Goal: Transaction & Acquisition: Purchase product/service

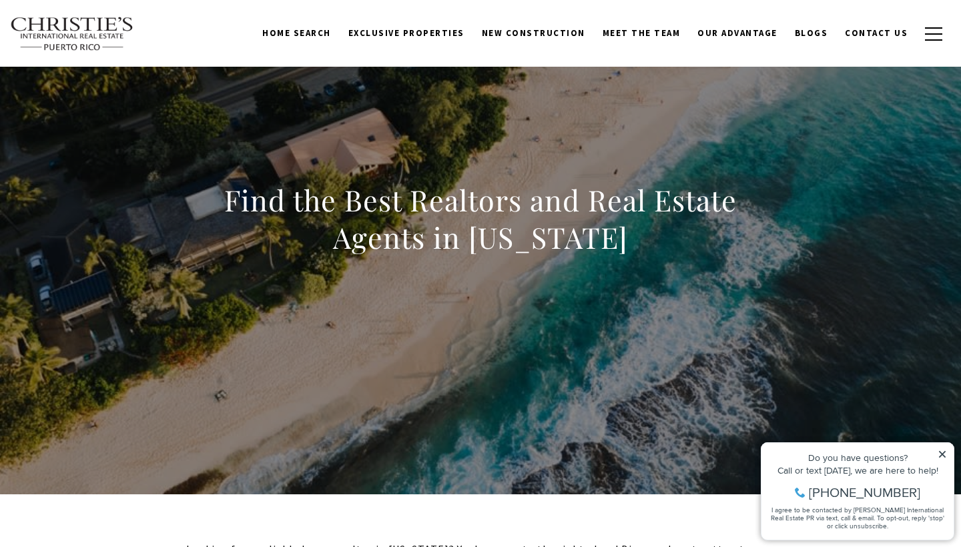
scroll to position [63, 0]
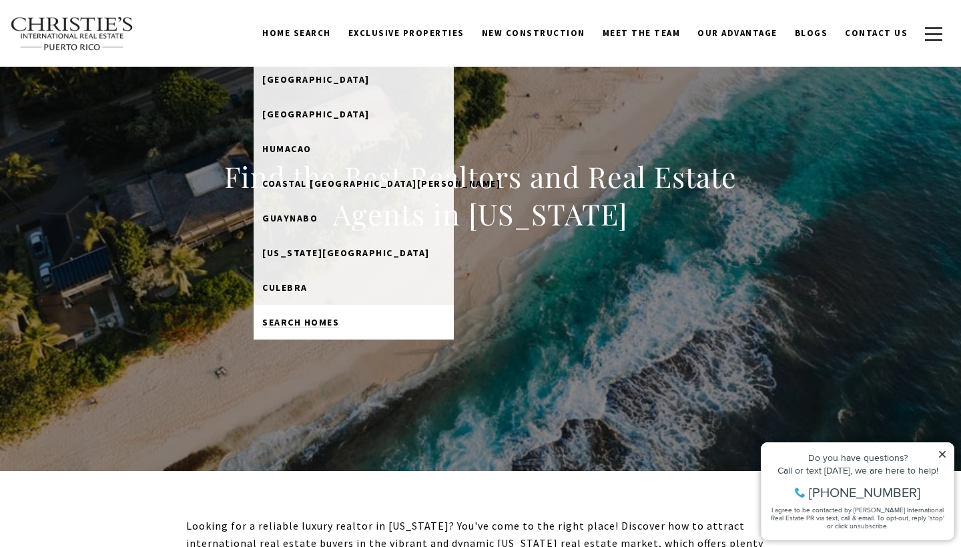
click at [324, 315] on link "Search Homes" at bounding box center [353, 322] width 200 height 35
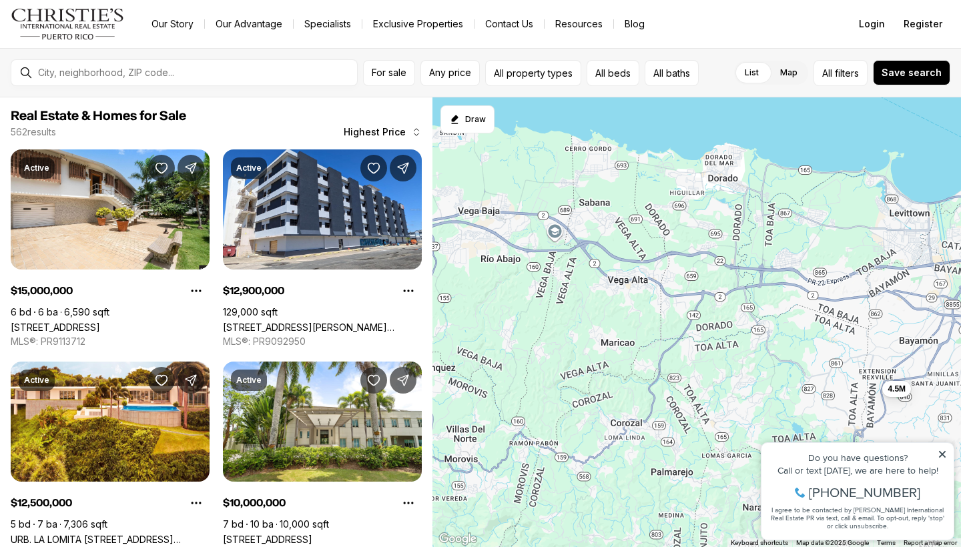
drag, startPoint x: 511, startPoint y: 411, endPoint x: 959, endPoint y: 288, distance: 464.7
click at [959, 288] on div "5.6M 7.2M 10M 15M 4.5M 5.26M 6.5M 6.75M 12.9M 12.5M 10M 5M 5.5M 4.9M 4.75M 4.5M…" at bounding box center [696, 322] width 528 height 450
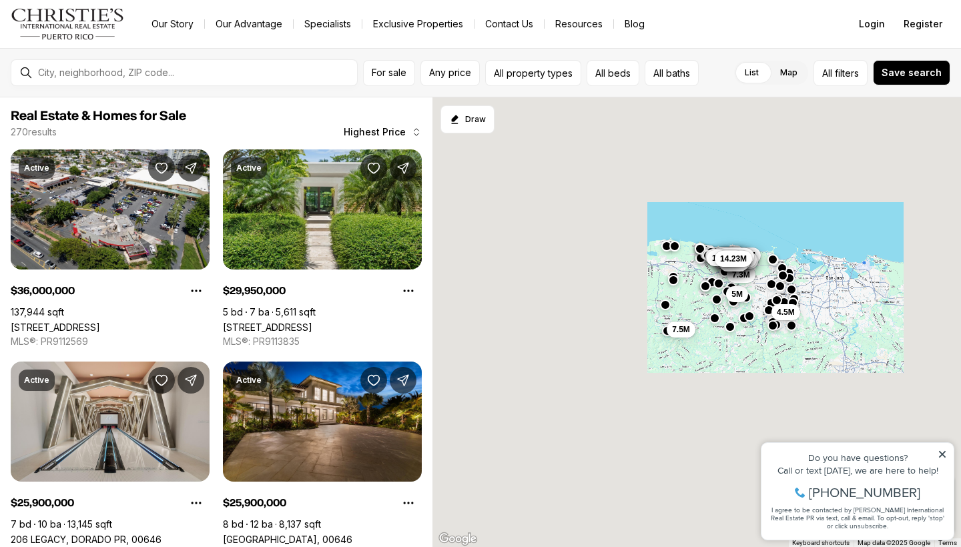
drag, startPoint x: 468, startPoint y: 209, endPoint x: 663, endPoint y: 245, distance: 198.1
click at [663, 245] on div "4.5M 5M 7.3M 21M 5.25M 8.85M 8.85M 10M 36M 12M 10M 6.5M 9M 12.9M 4.9M 25.9M 6.5…" at bounding box center [696, 322] width 528 height 450
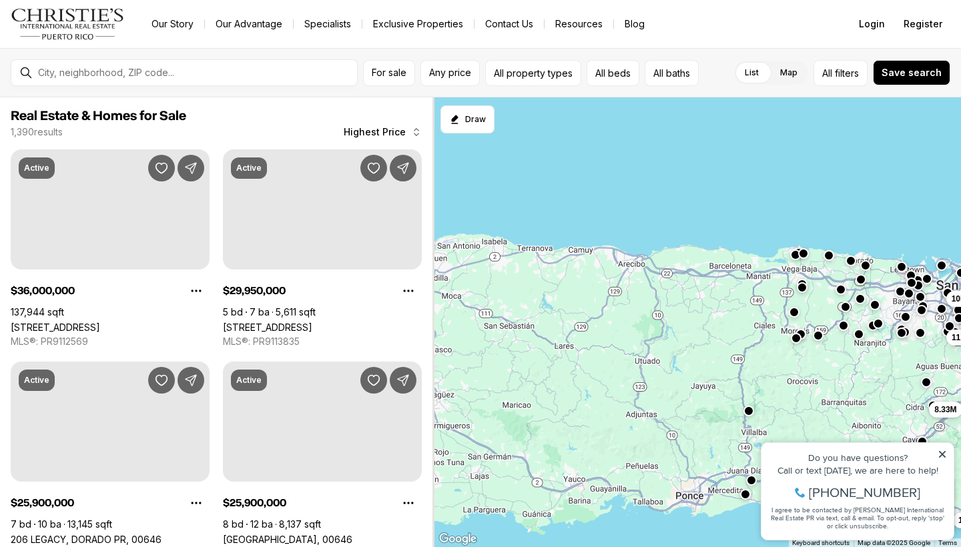
drag, startPoint x: 497, startPoint y: 294, endPoint x: 791, endPoint y: 289, distance: 294.2
click at [791, 289] on div "8.33M 10M 11.7M 12.9M 14.6M 15M 18M 20.08M" at bounding box center [696, 322] width 528 height 450
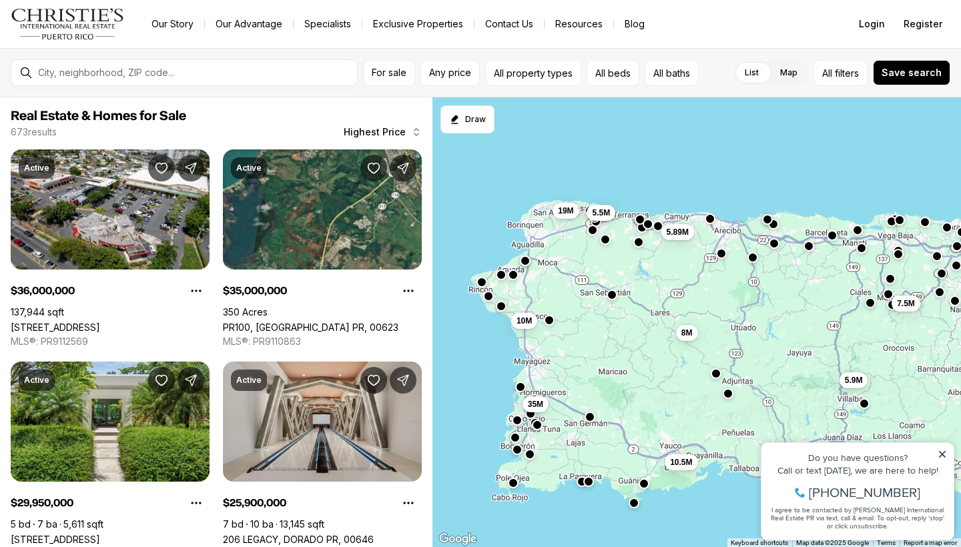
drag, startPoint x: 669, startPoint y: 205, endPoint x: 700, endPoint y: 184, distance: 37.0
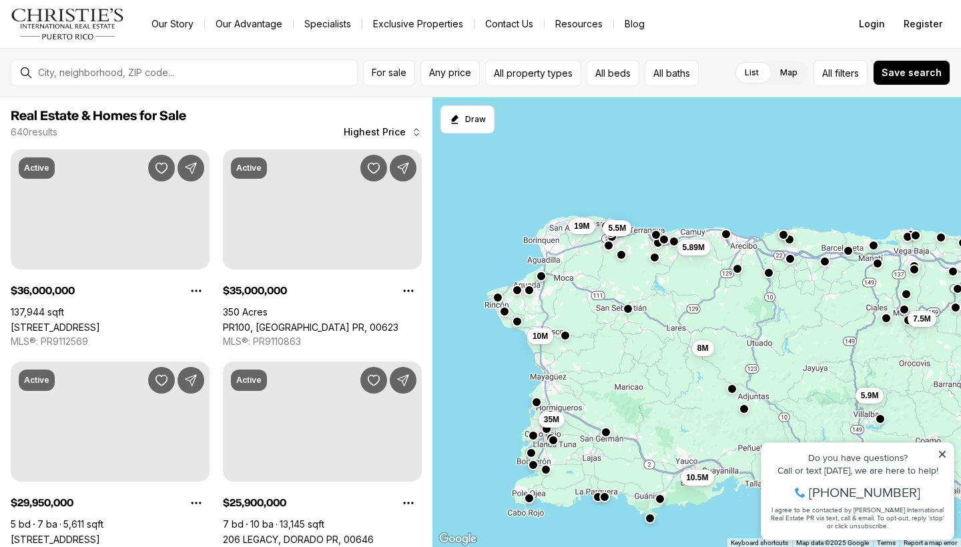
drag, startPoint x: 607, startPoint y: 291, endPoint x: 626, endPoint y: 305, distance: 23.8
click at [626, 305] on button "button" at bounding box center [627, 308] width 11 height 11
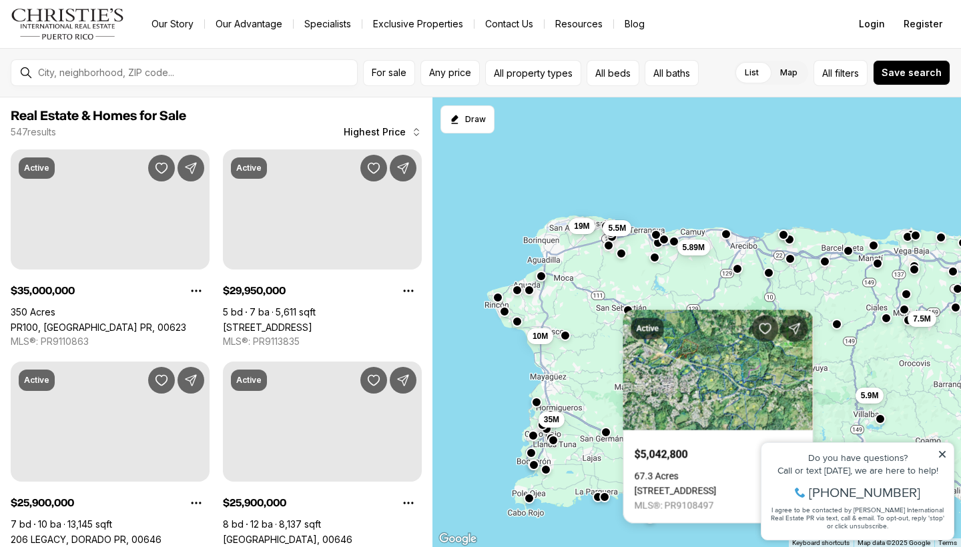
click at [622, 254] on button "button" at bounding box center [621, 252] width 11 height 11
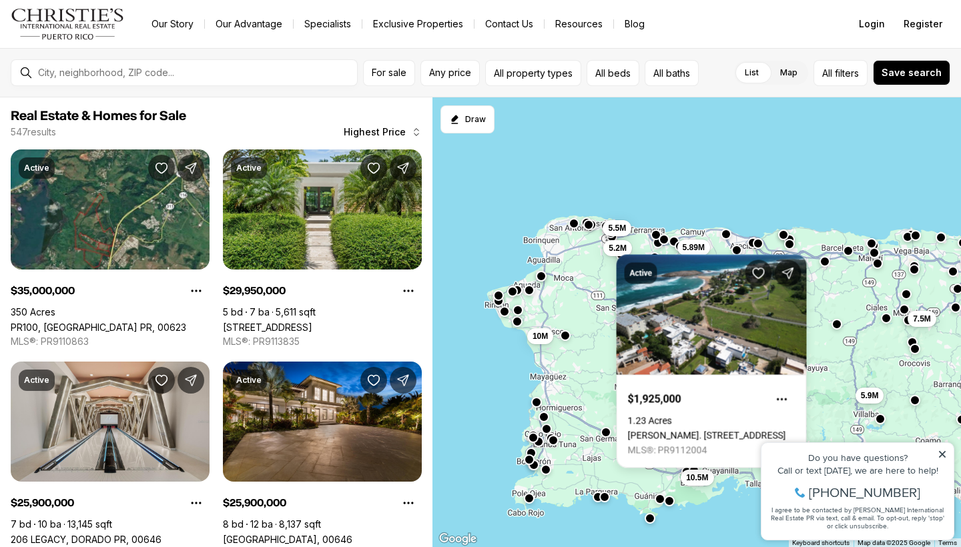
click at [656, 257] on div "Active $1,925,000 1.23 Acres CARR. 466, KM. 9 INT, ISABELA PR, 00662 MLS®: PR91…" at bounding box center [711, 361] width 190 height 213
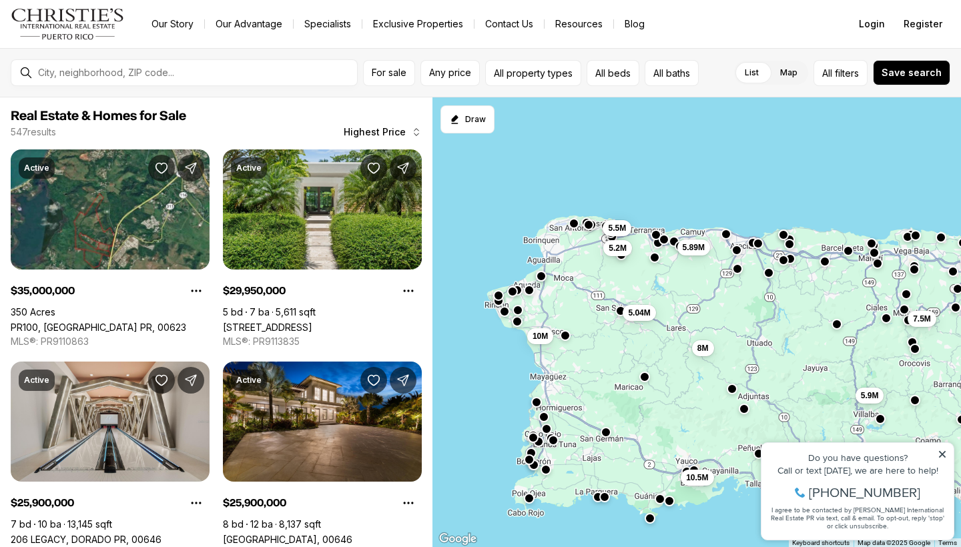
click at [654, 263] on div "7.5M 5.9M 10.5M 5.89M 8M 10M 5.5M 5.2M 5.04M" at bounding box center [696, 322] width 528 height 450
click at [656, 262] on div at bounding box center [654, 256] width 11 height 11
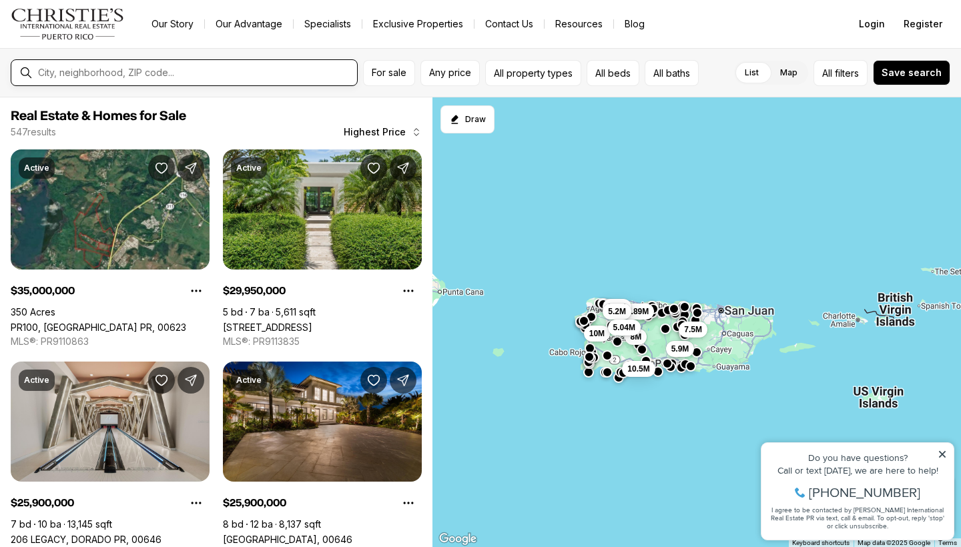
click at [309, 73] on input "text" at bounding box center [194, 73] width 313 height 12
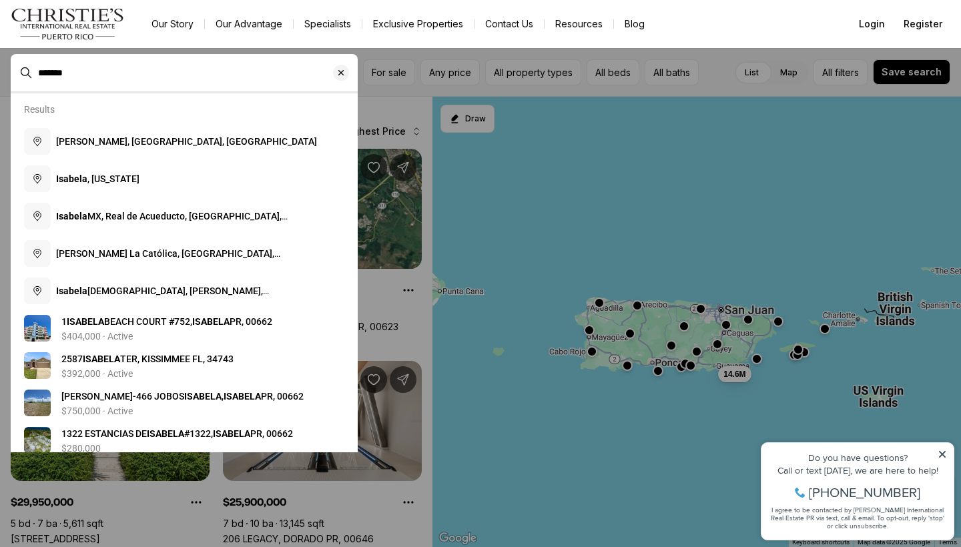
type input "*******"
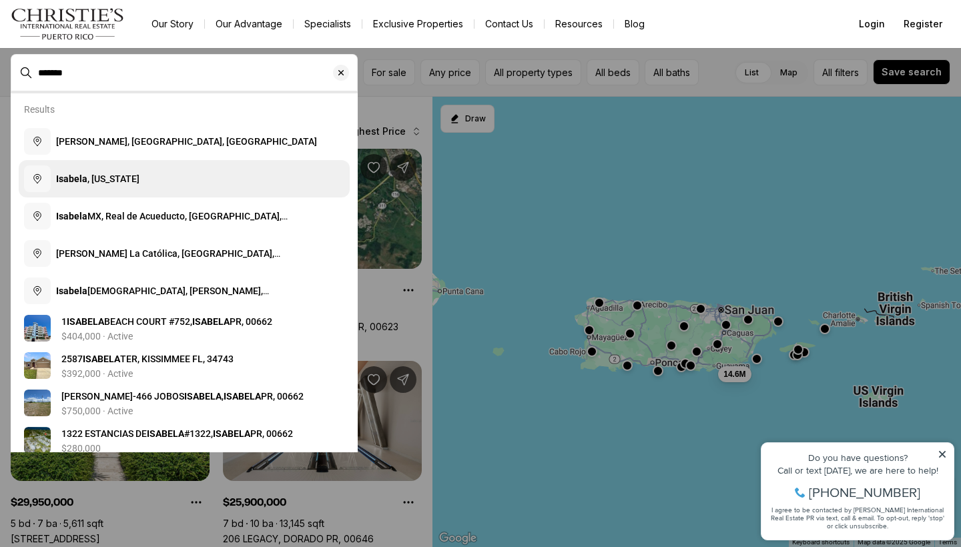
drag, startPoint x: 388, startPoint y: 16, endPoint x: 125, endPoint y: 178, distance: 308.8
click at [125, 178] on span "Isabela , Puerto Rico" at bounding box center [97, 178] width 83 height 11
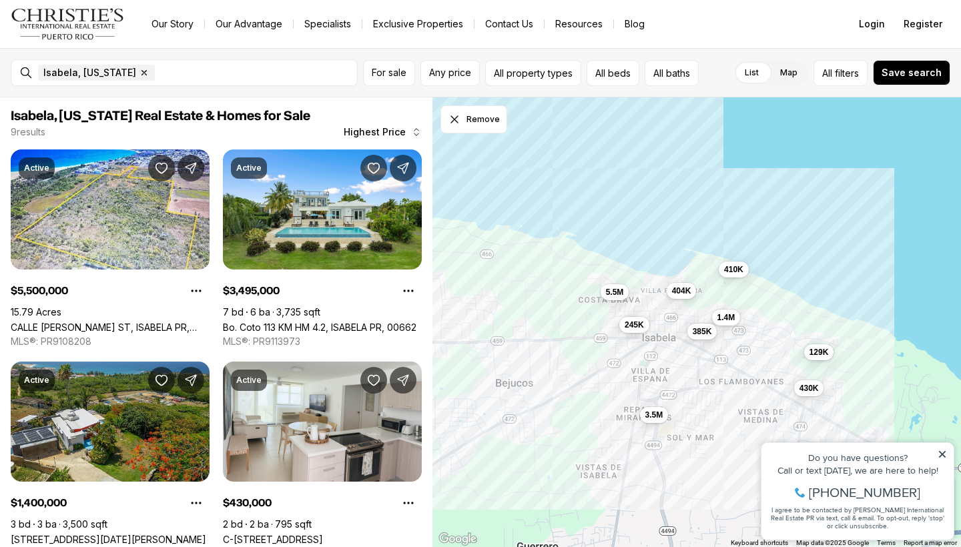
click at [640, 326] on span "245K" at bounding box center [633, 325] width 19 height 11
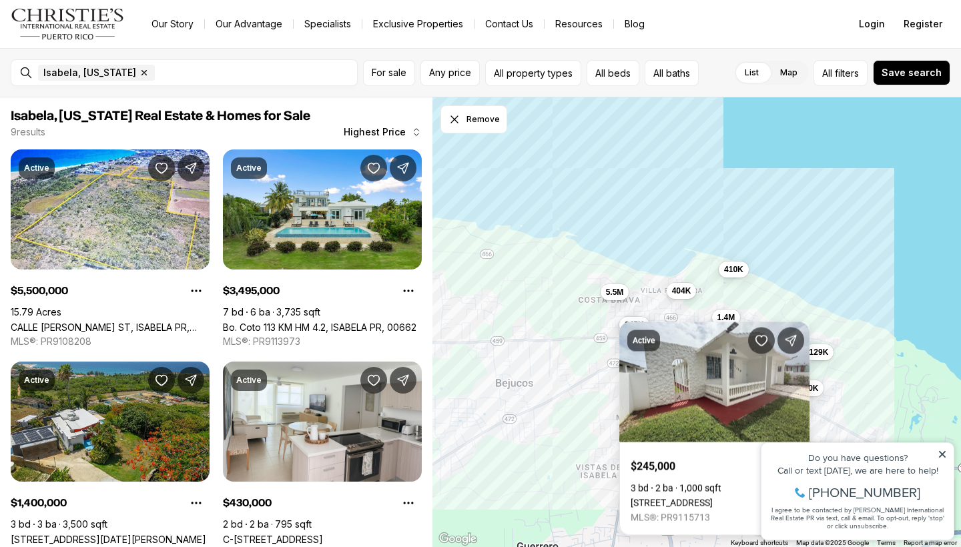
click at [708, 330] on div "Active $245,000 3 bd 2 ba 1,000 sqft 9625 URB COSTA BRAVA AMBER STREET BO BEJUC…" at bounding box center [714, 428] width 190 height 213
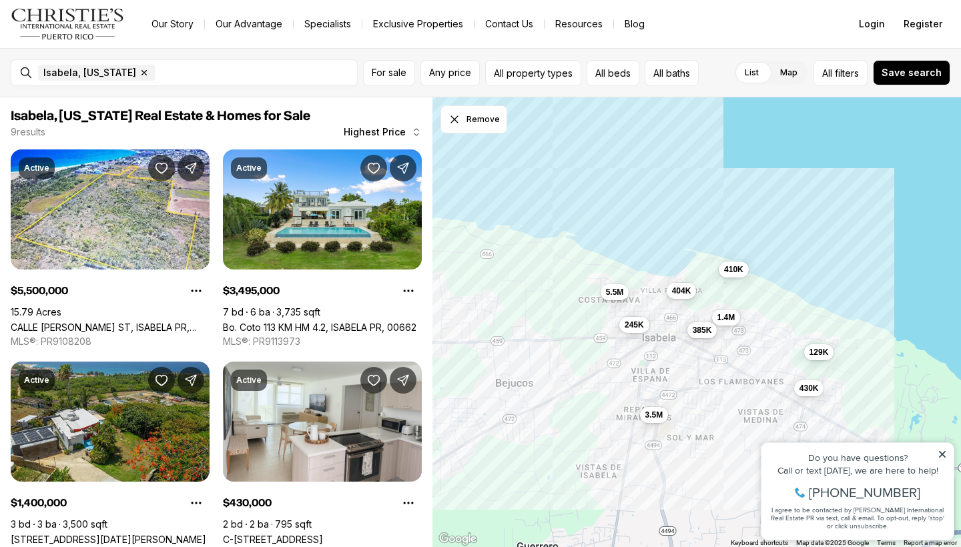
click at [708, 326] on span "385K" at bounding box center [701, 329] width 19 height 11
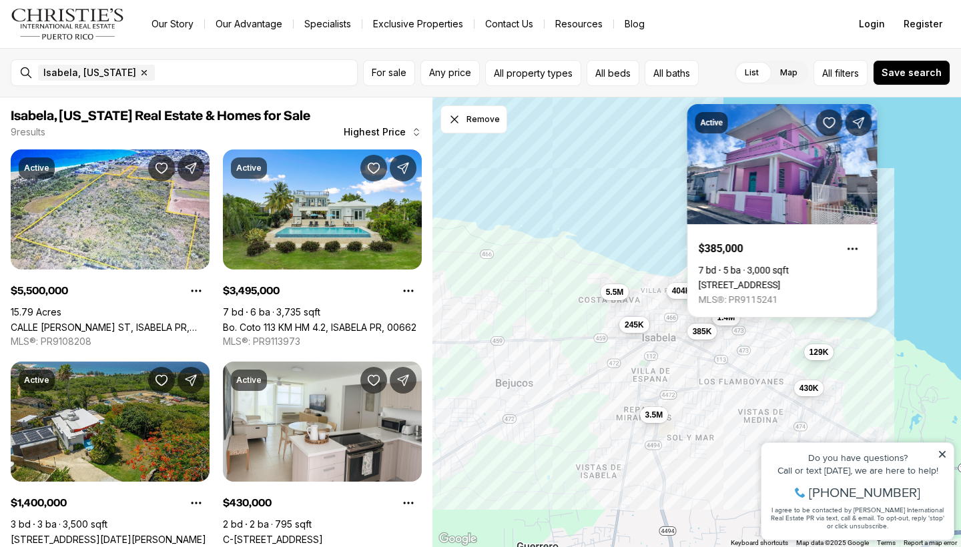
click at [687, 374] on div "3.5M 1.4M 5.5M 430K 410K 404K 385K 245K 129K" at bounding box center [696, 322] width 528 height 450
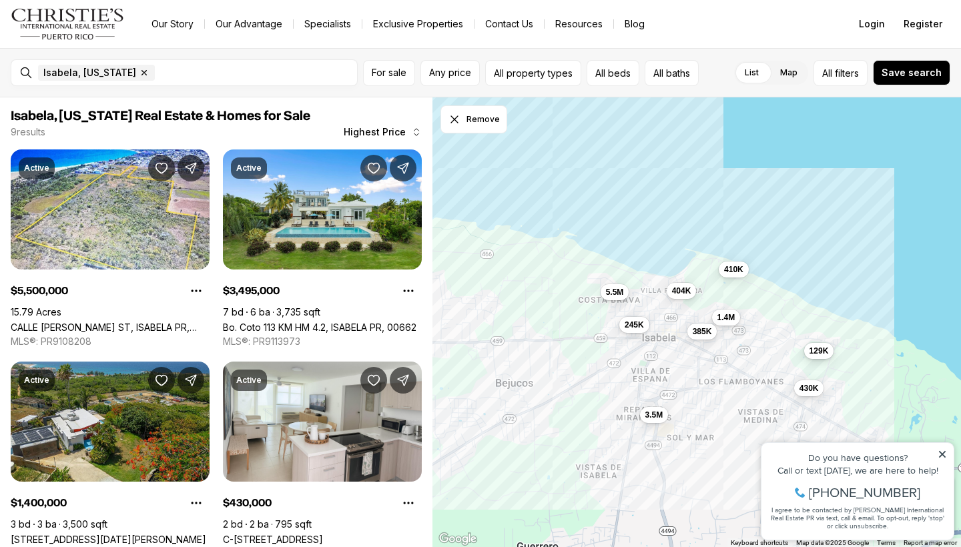
click at [824, 351] on span "129K" at bounding box center [818, 350] width 19 height 11
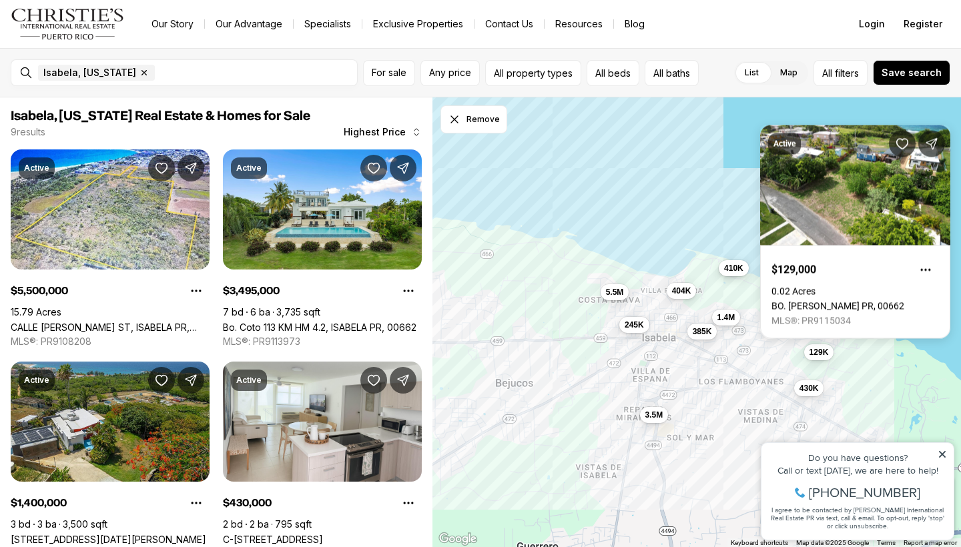
click at [734, 275] on button "410K" at bounding box center [733, 268] width 30 height 16
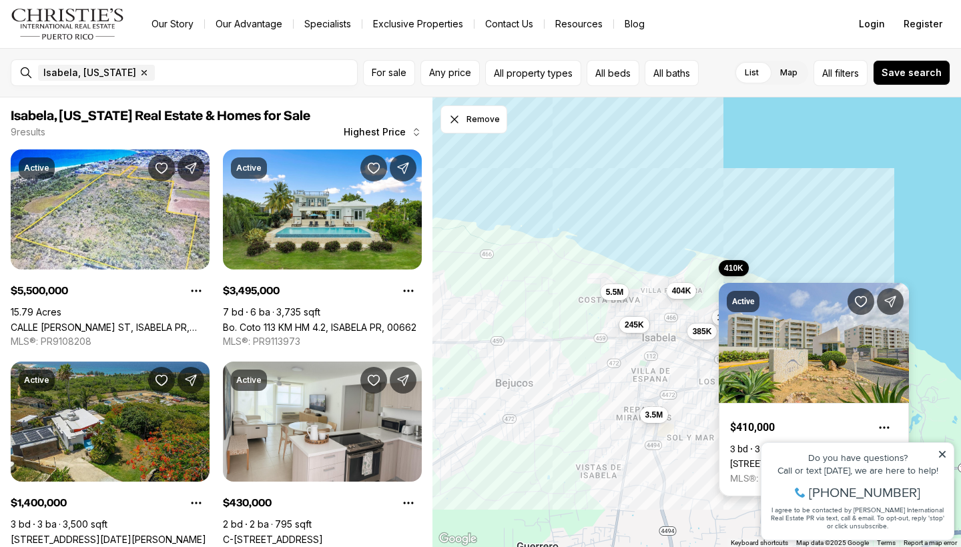
click at [744, 458] on link "512 FRANCISCO CAMACHO ST #408, ISABELA PR, 00662" at bounding box center [806, 463] width 153 height 11
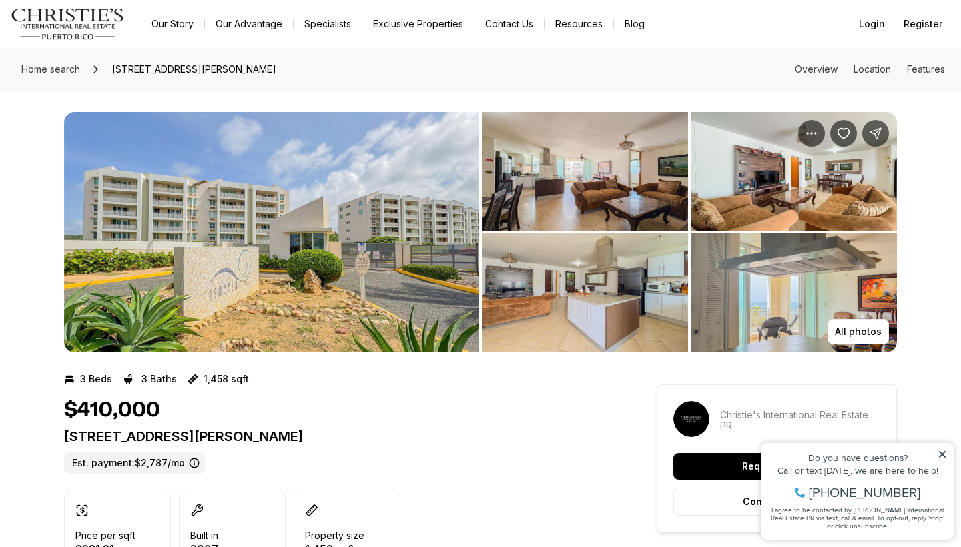
click at [646, 195] on img "View image gallery" at bounding box center [585, 171] width 206 height 119
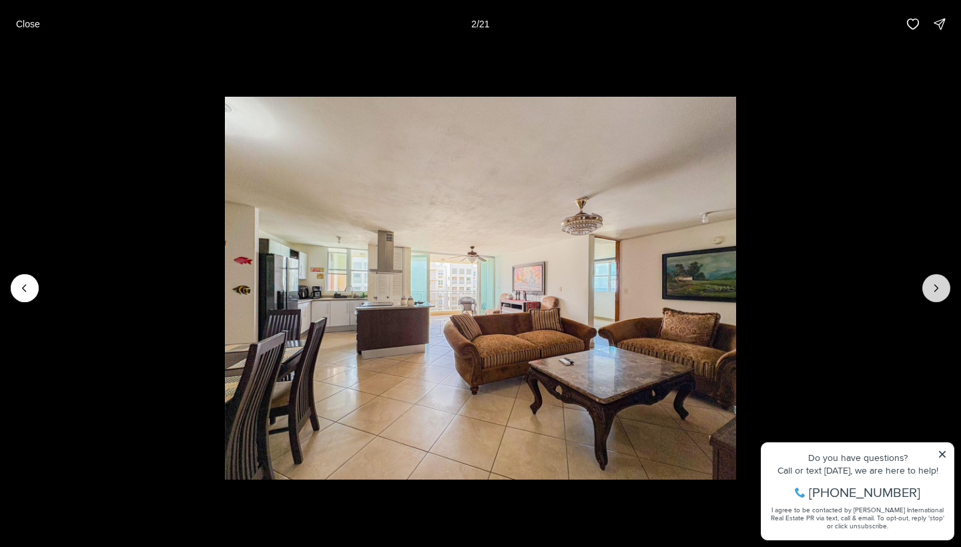
click at [934, 295] on button "Next slide" at bounding box center [936, 288] width 28 height 28
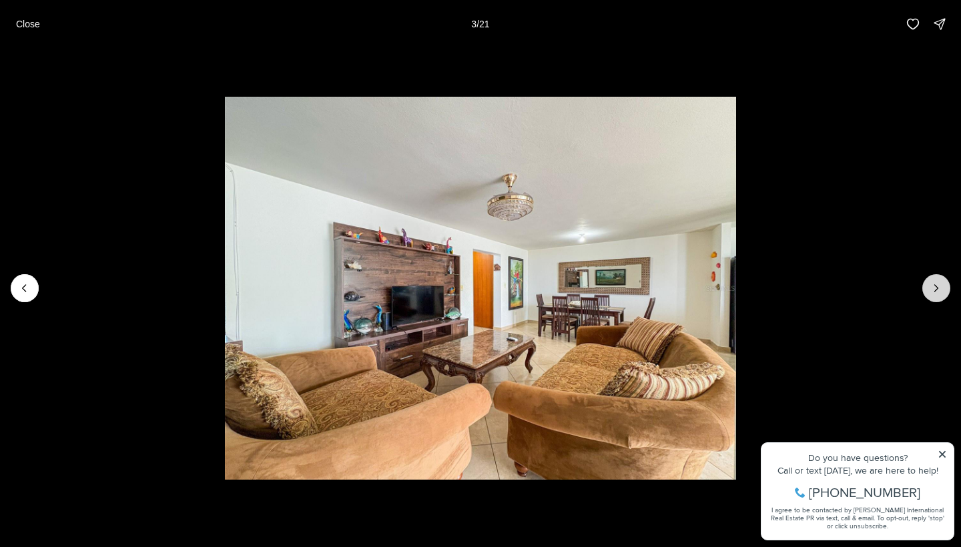
click at [934, 295] on button "Next slide" at bounding box center [936, 288] width 28 height 28
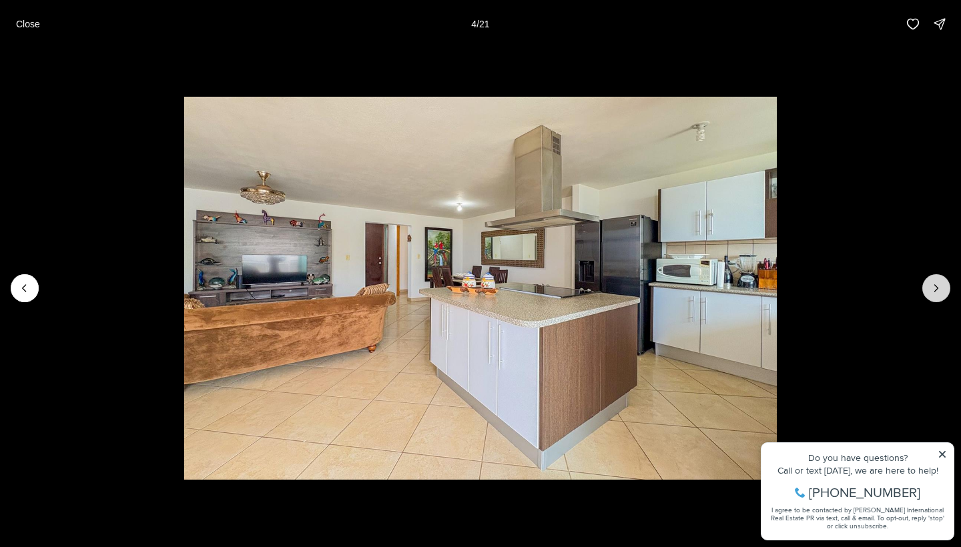
click at [934, 295] on button "Next slide" at bounding box center [936, 288] width 28 height 28
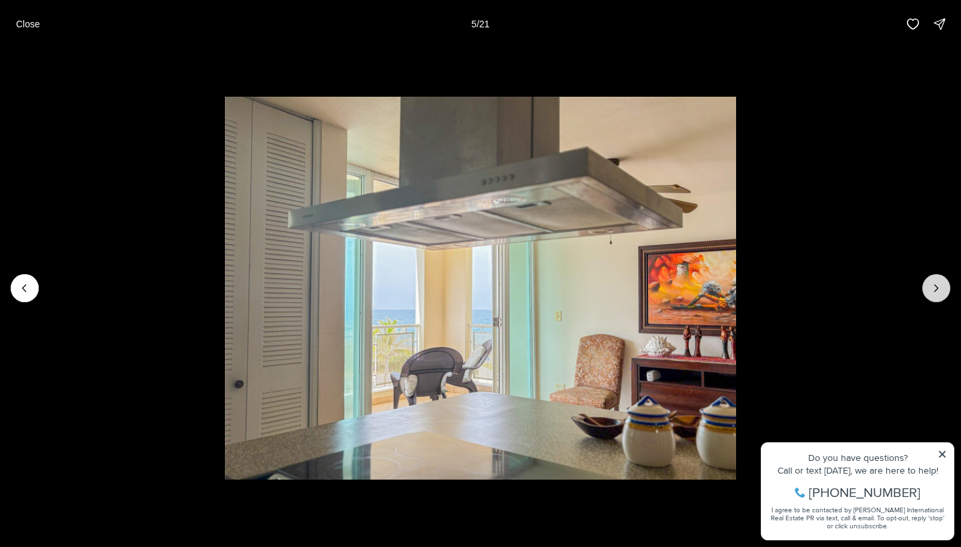
click at [934, 295] on button "Next slide" at bounding box center [936, 288] width 28 height 28
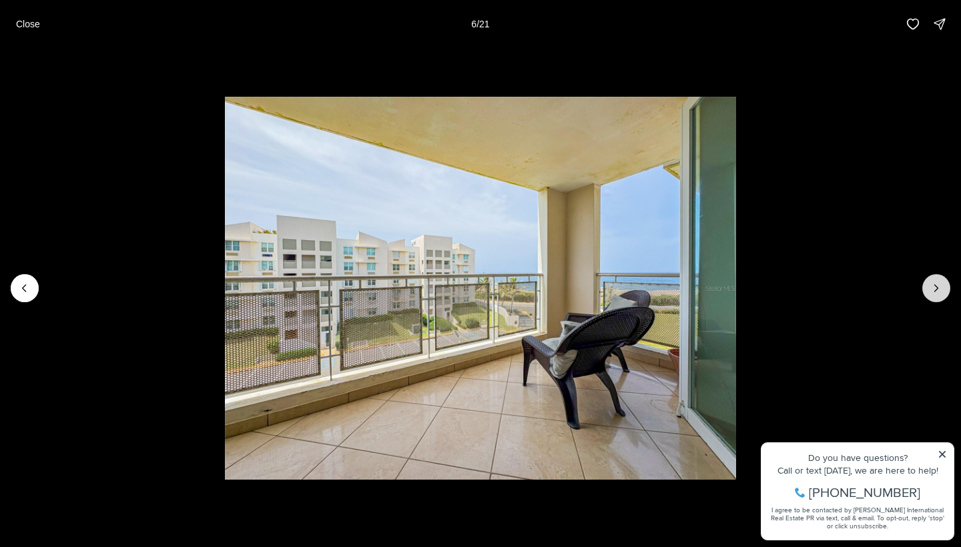
click at [934, 295] on button "Next slide" at bounding box center [936, 288] width 28 height 28
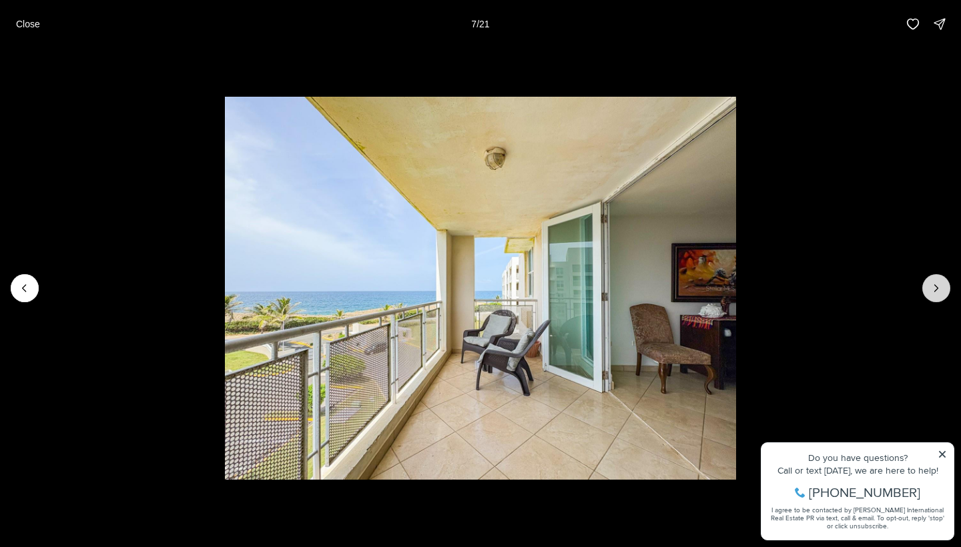
click at [934, 295] on button "Next slide" at bounding box center [936, 288] width 28 height 28
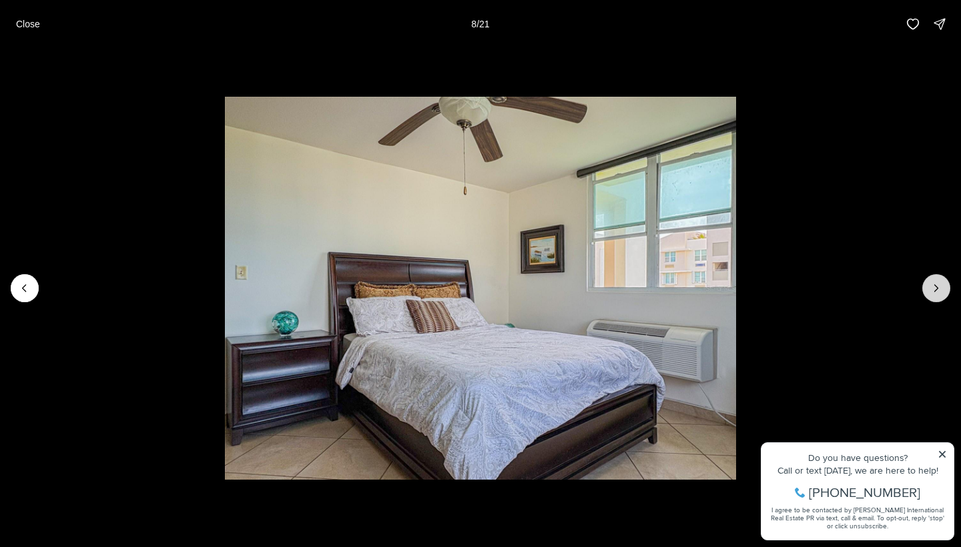
click at [934, 295] on button "Next slide" at bounding box center [936, 288] width 28 height 28
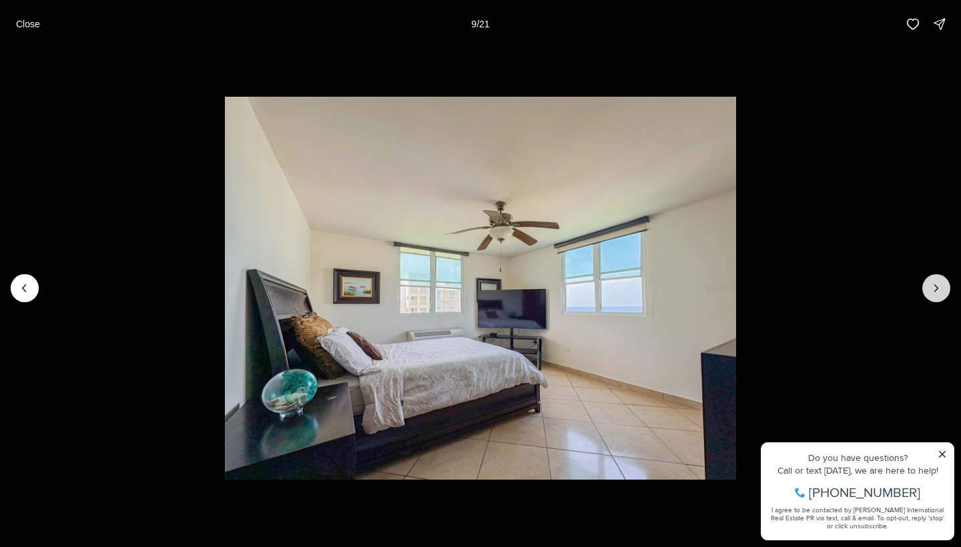
click at [934, 295] on button "Next slide" at bounding box center [936, 288] width 28 height 28
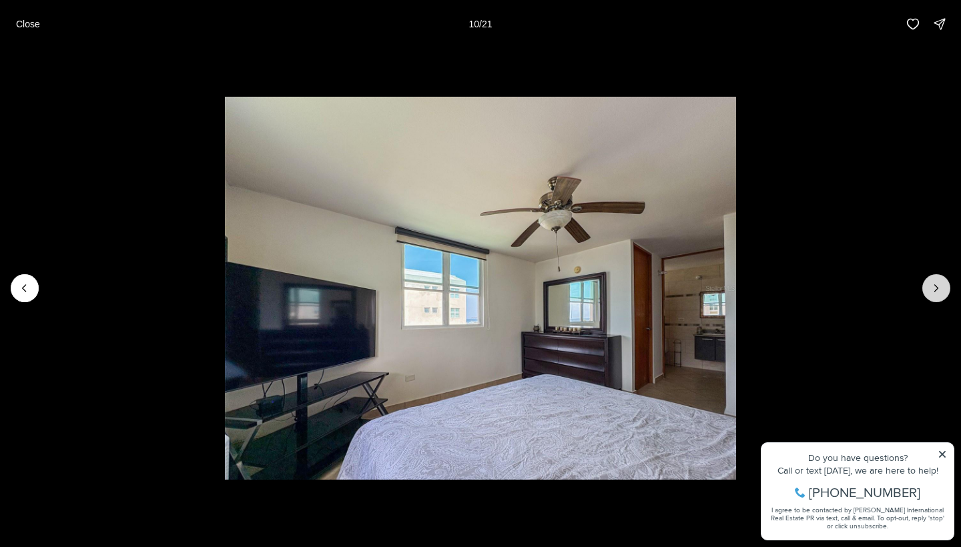
click at [934, 295] on button "Next slide" at bounding box center [936, 288] width 28 height 28
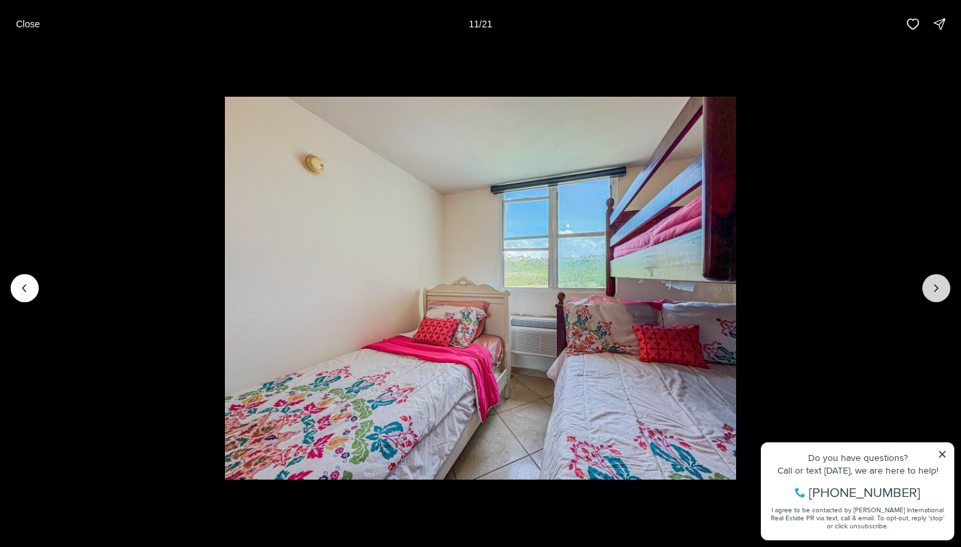
click at [934, 295] on button "Next slide" at bounding box center [936, 288] width 28 height 28
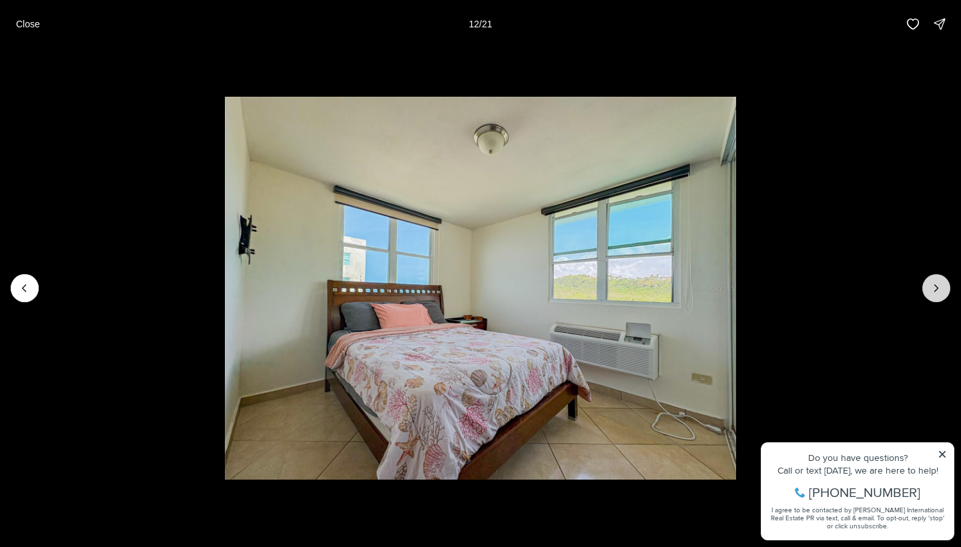
click at [934, 295] on button "Next slide" at bounding box center [936, 288] width 28 height 28
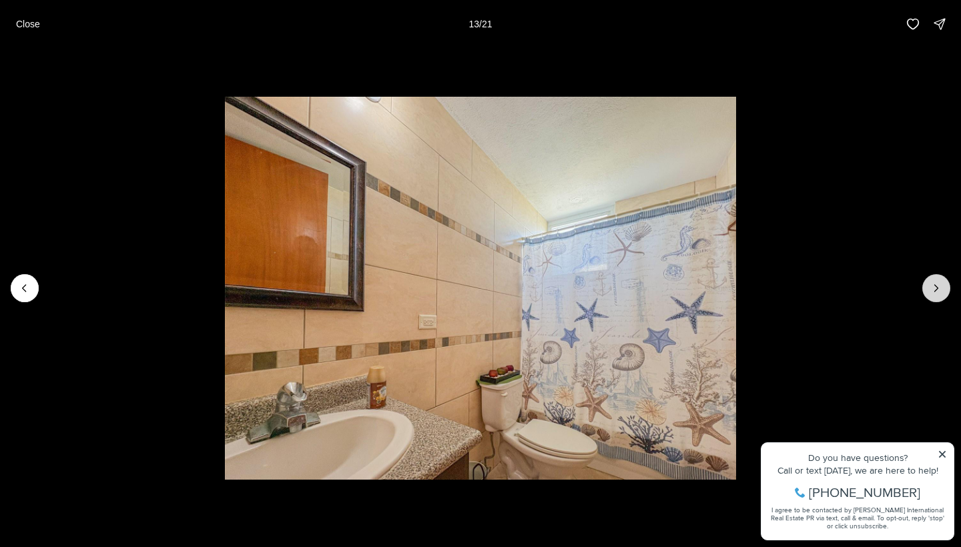
click at [934, 295] on button "Next slide" at bounding box center [936, 288] width 28 height 28
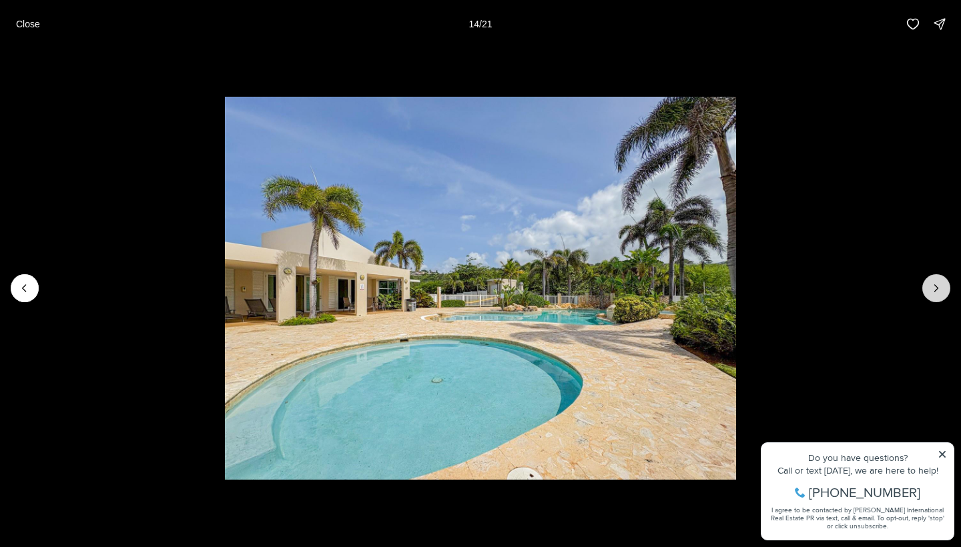
click at [934, 295] on button "Next slide" at bounding box center [936, 288] width 28 height 28
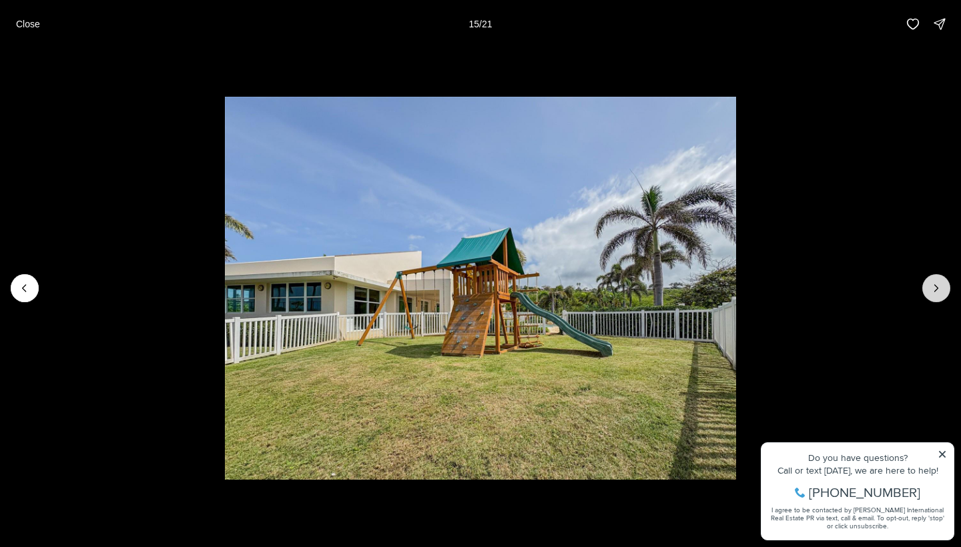
click at [934, 295] on button "Next slide" at bounding box center [936, 288] width 28 height 28
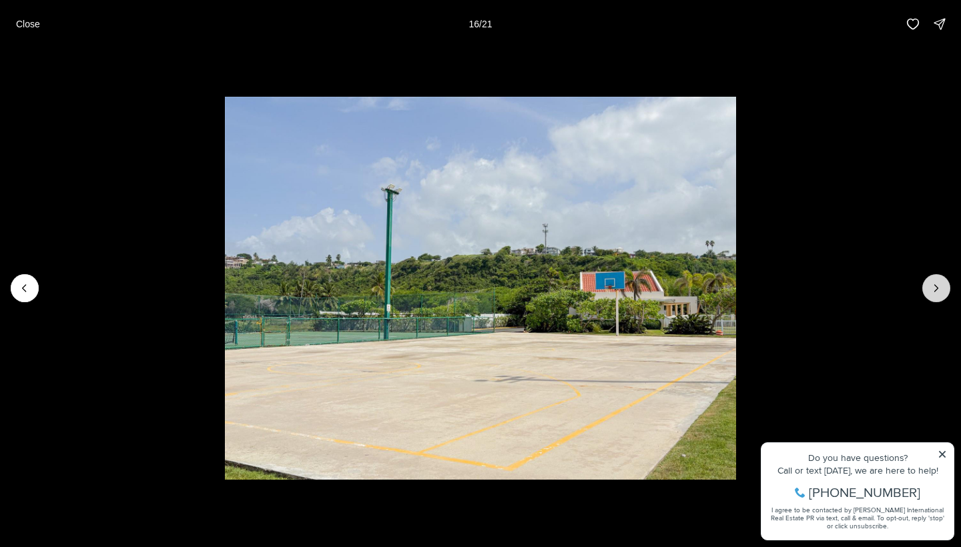
click at [934, 295] on button "Next slide" at bounding box center [936, 288] width 28 height 28
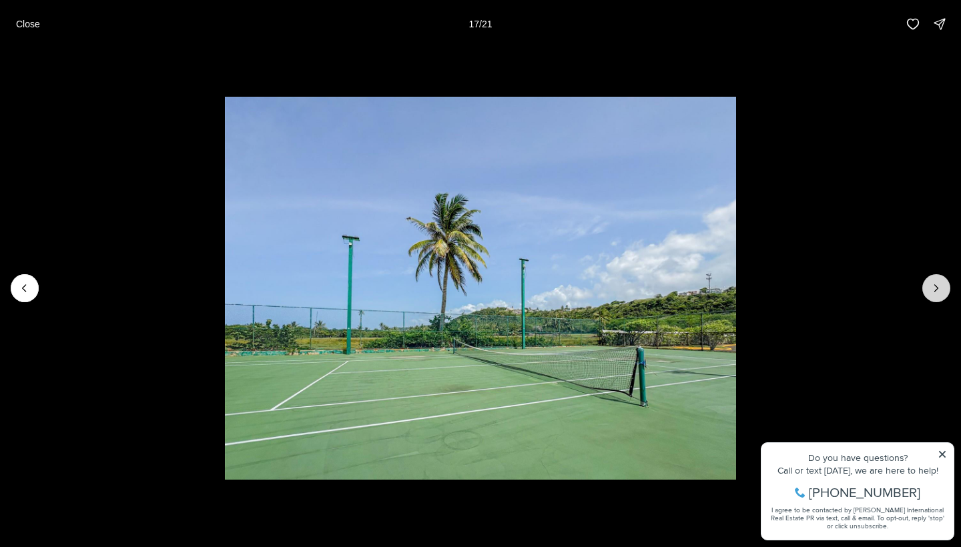
click at [934, 295] on button "Next slide" at bounding box center [936, 288] width 28 height 28
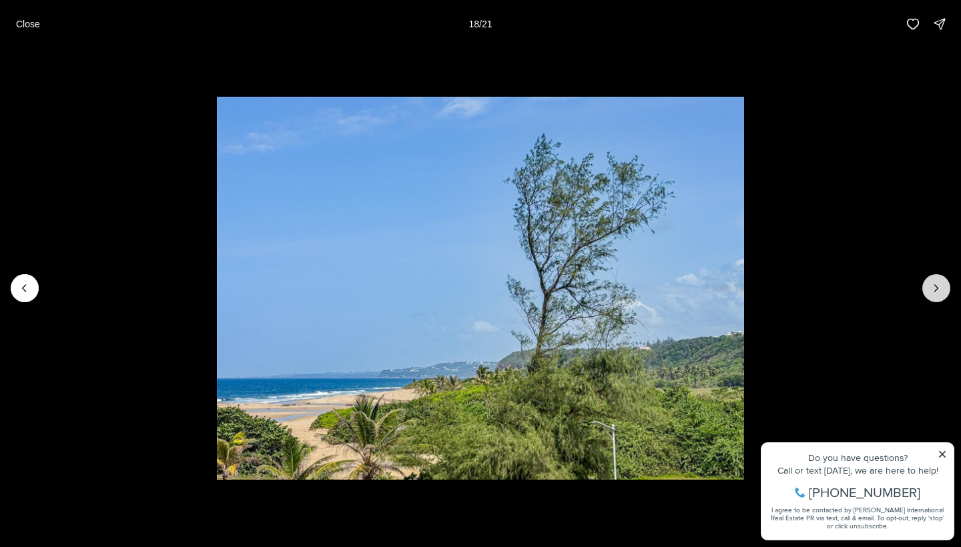
click at [934, 295] on button "Next slide" at bounding box center [936, 288] width 28 height 28
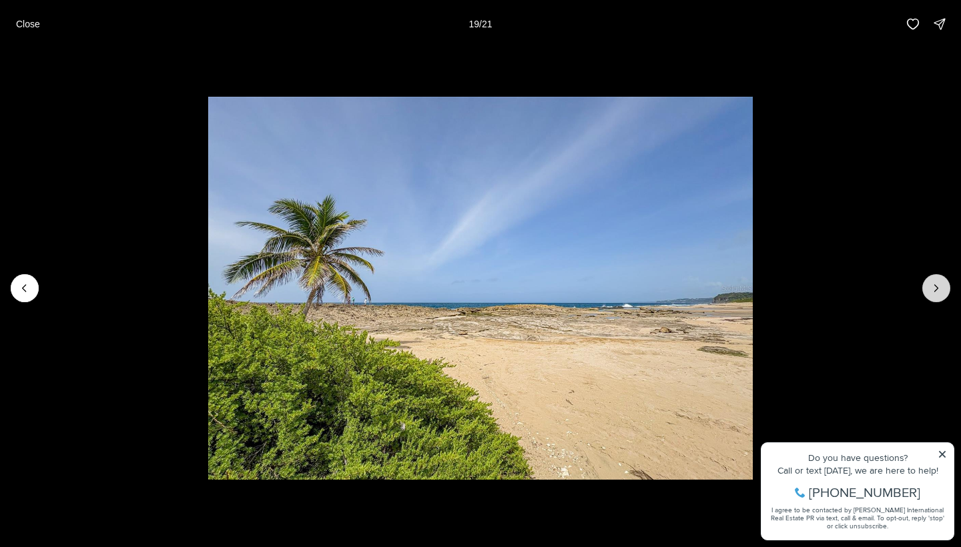
click at [934, 295] on button "Next slide" at bounding box center [936, 288] width 28 height 28
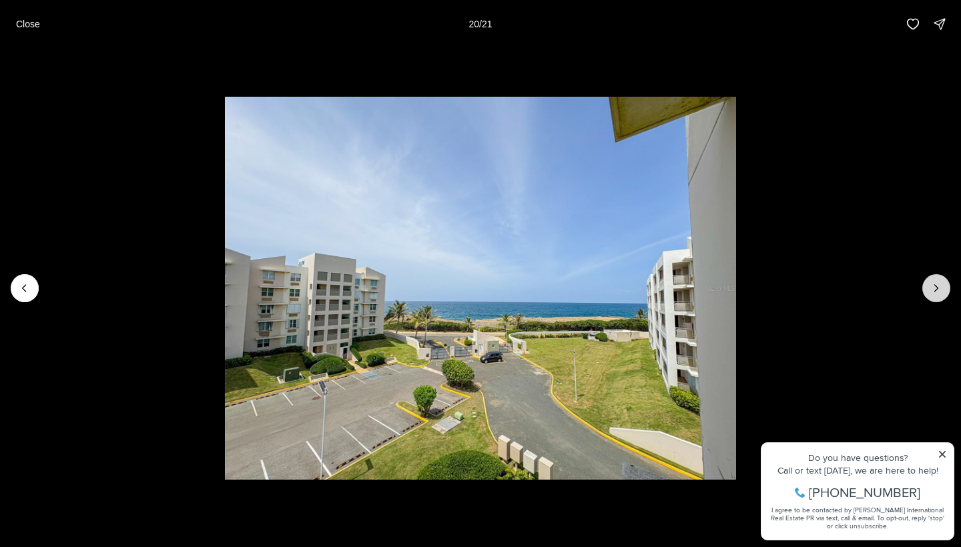
click at [934, 295] on button "Next slide" at bounding box center [936, 288] width 28 height 28
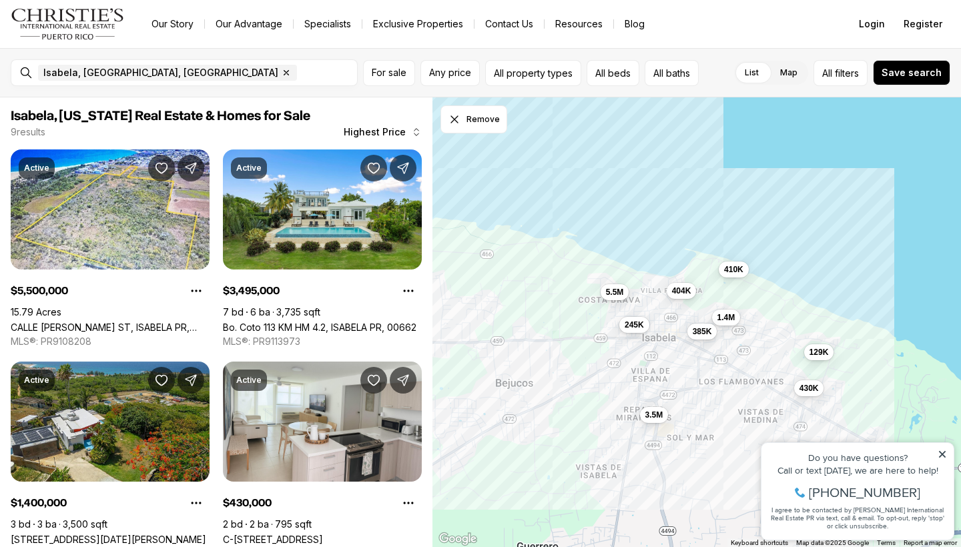
click at [682, 301] on div "5.5M 3.5M 1.4M 430K 410K 404K 385K 245K 129K" at bounding box center [696, 322] width 528 height 450
click at [684, 291] on span "404K" at bounding box center [681, 289] width 19 height 11
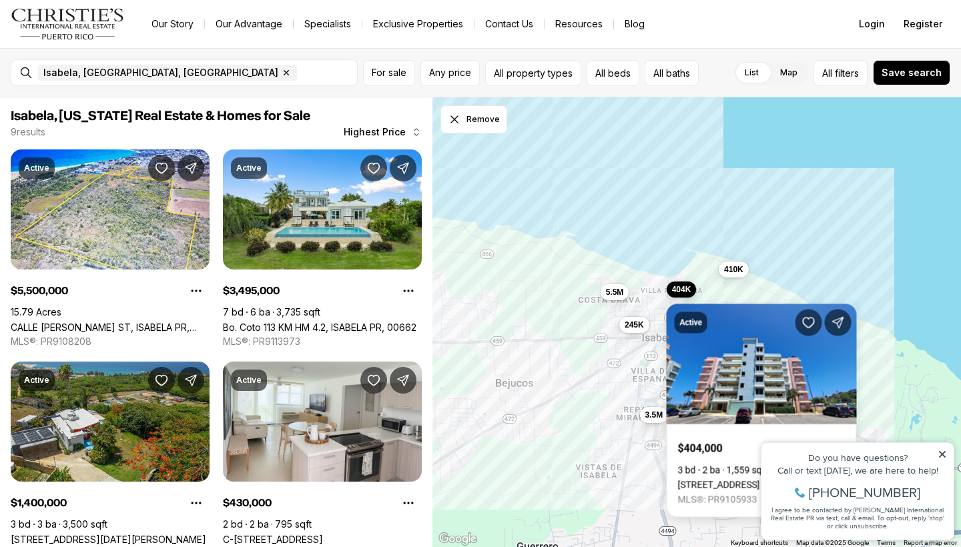
click at [620, 299] on div "5.5M" at bounding box center [614, 291] width 29 height 16
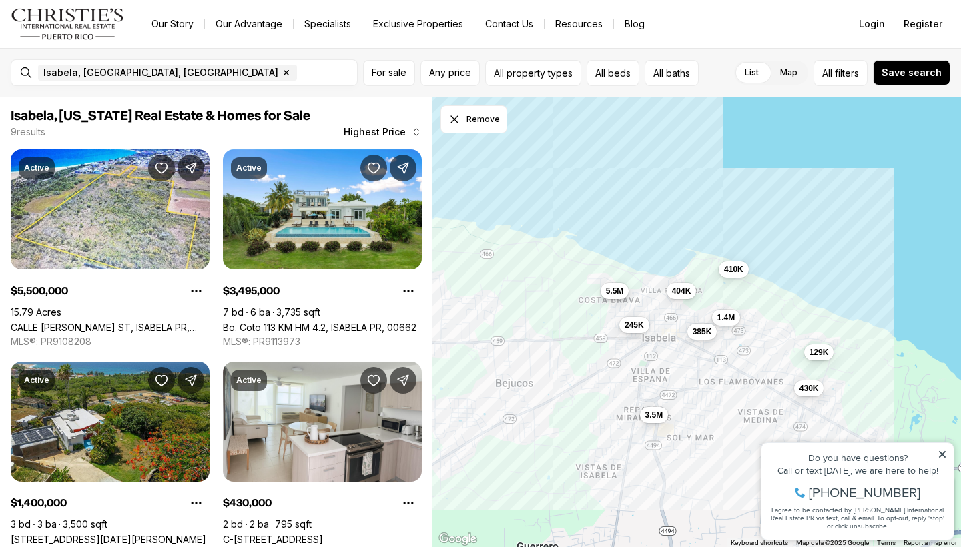
click at [619, 297] on button "5.5M" at bounding box center [614, 290] width 29 height 16
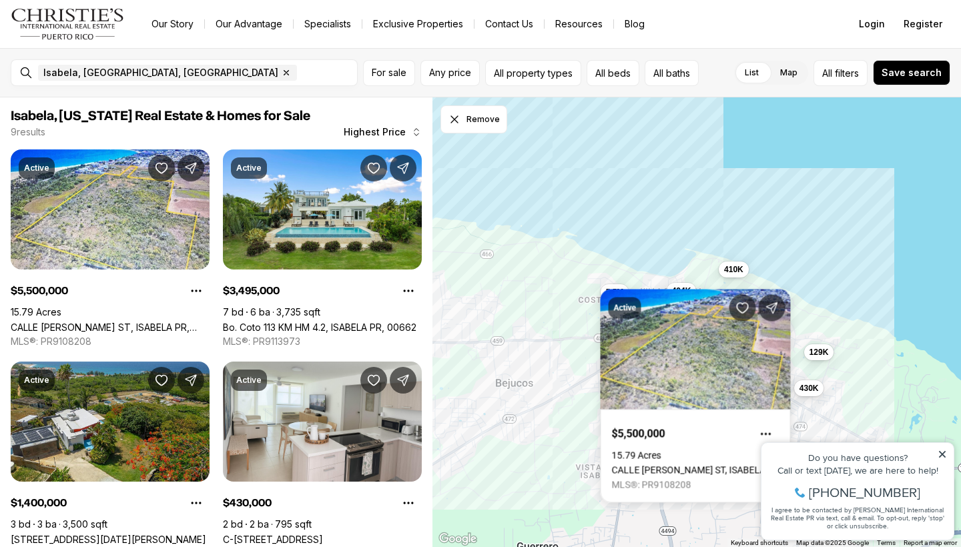
click at [582, 303] on div "5.5M 3.5M 1.4M 430K 410K 404K 385K 245K 129K" at bounding box center [696, 322] width 528 height 450
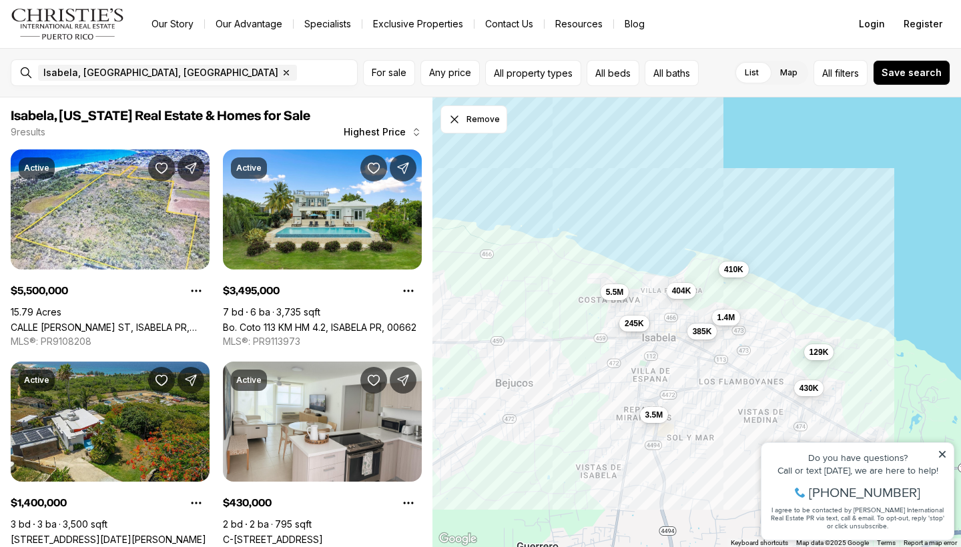
click at [630, 326] on span "245K" at bounding box center [633, 323] width 19 height 11
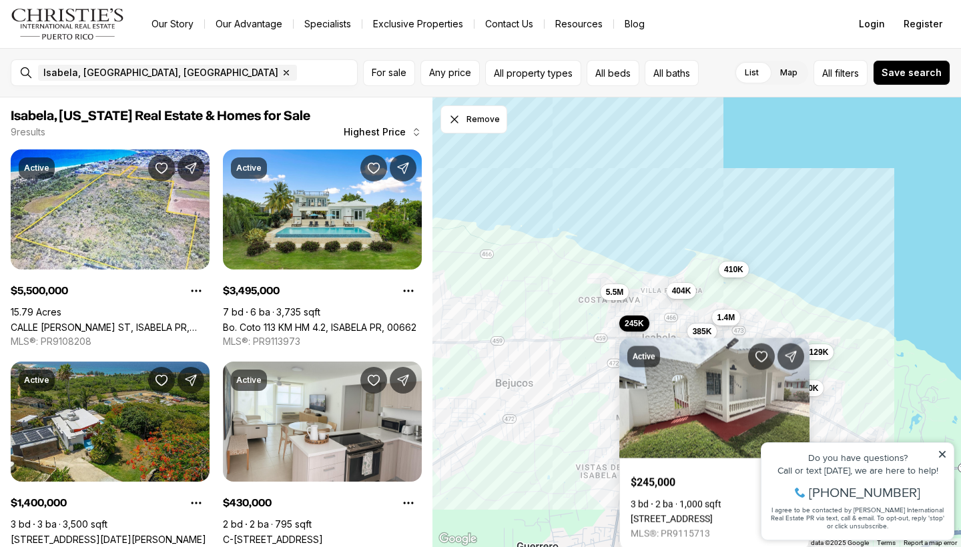
click at [708, 332] on div "Active $245,000 3 bd 2 ba 1,000 sqft 9625 URB COSTA BRAVA AMBER STREET BO BEJUC…" at bounding box center [714, 436] width 190 height 229
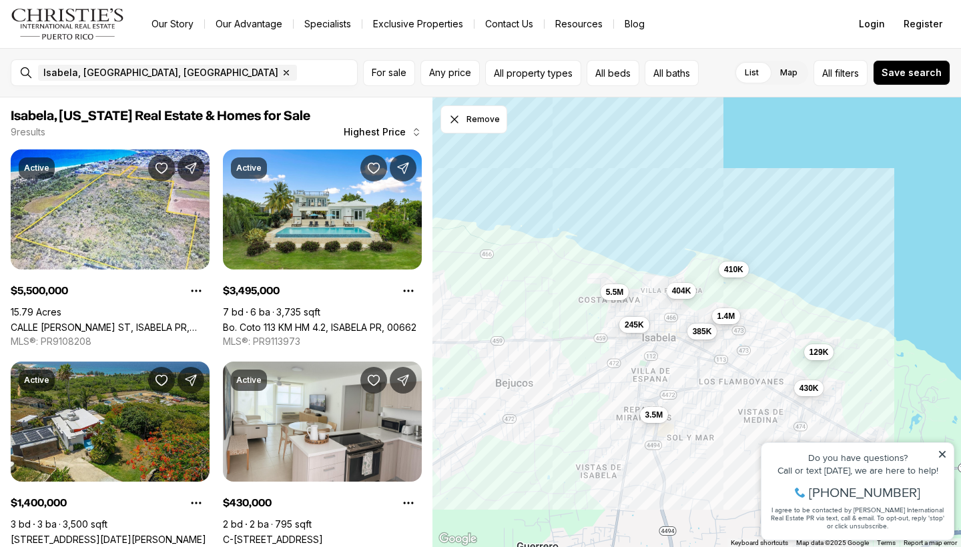
click at [724, 316] on span "1.4M" at bounding box center [726, 316] width 18 height 11
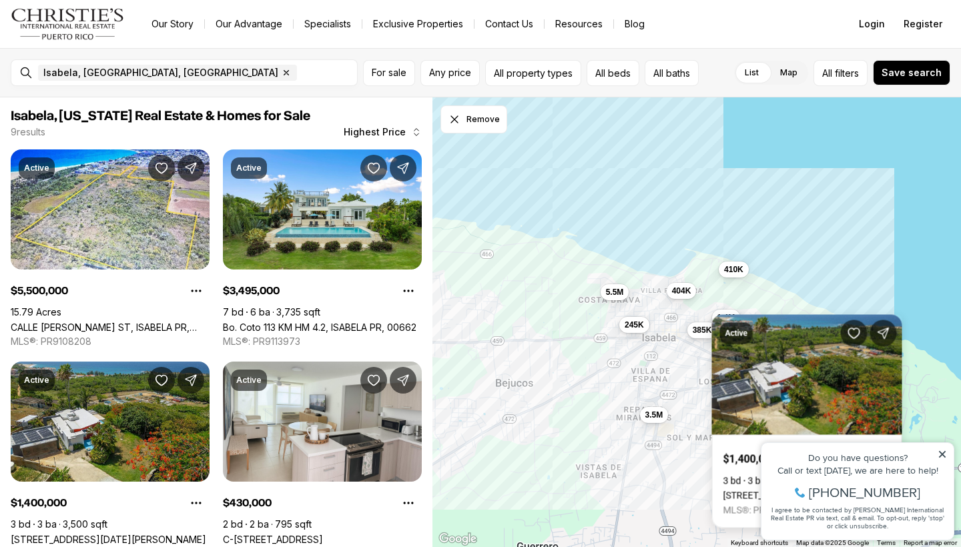
click at [700, 326] on span "385K" at bounding box center [701, 329] width 19 height 11
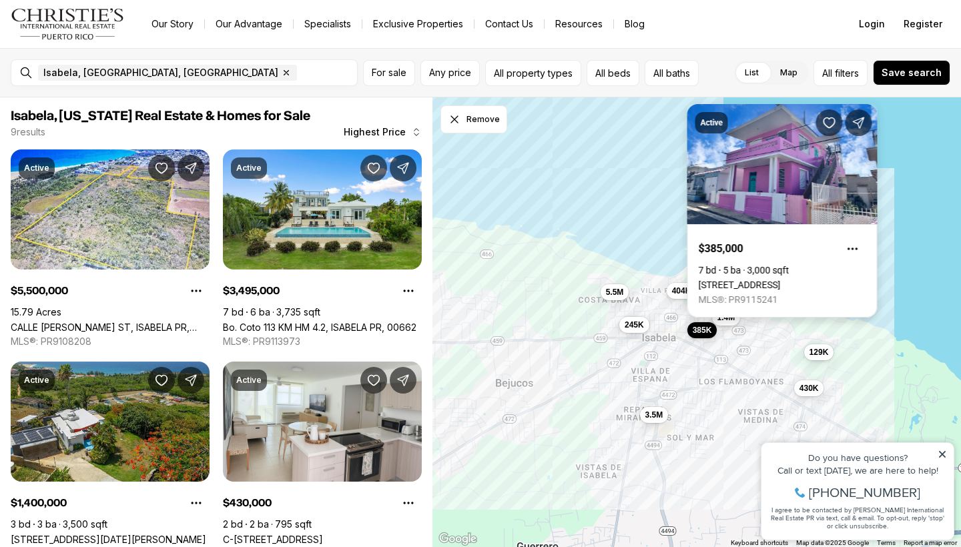
click at [744, 279] on link "[STREET_ADDRESS]" at bounding box center [739, 284] width 82 height 11
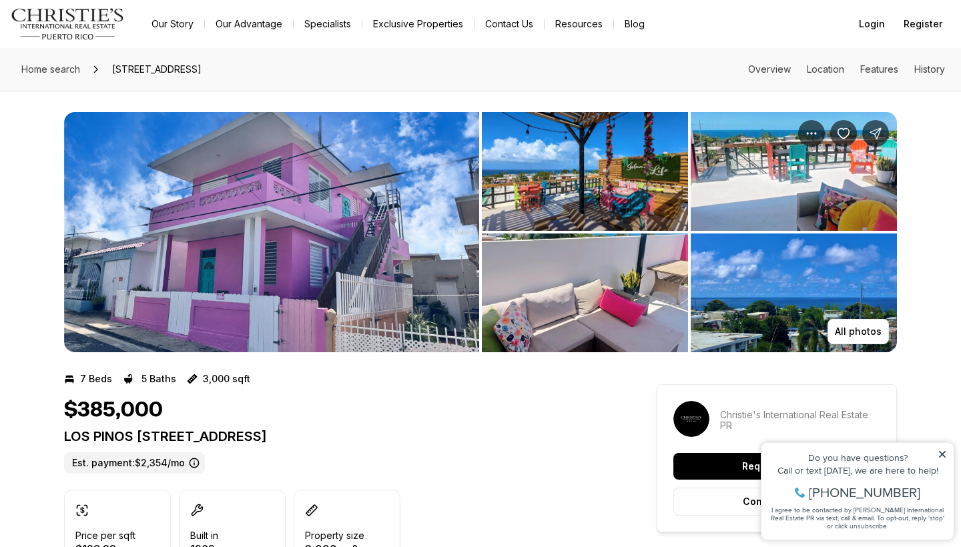
click at [622, 190] on img "View image gallery" at bounding box center [585, 171] width 206 height 119
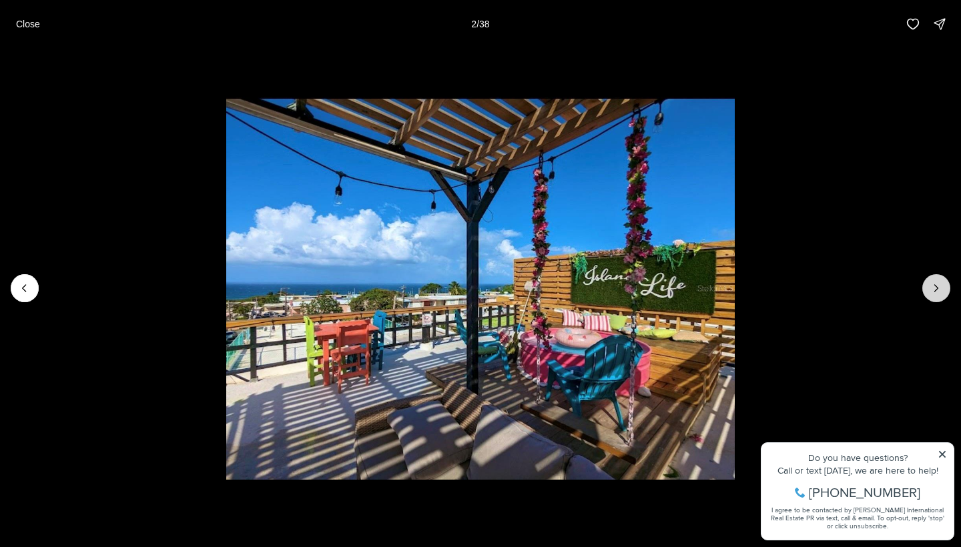
click at [938, 290] on icon "Next slide" at bounding box center [935, 287] width 13 height 13
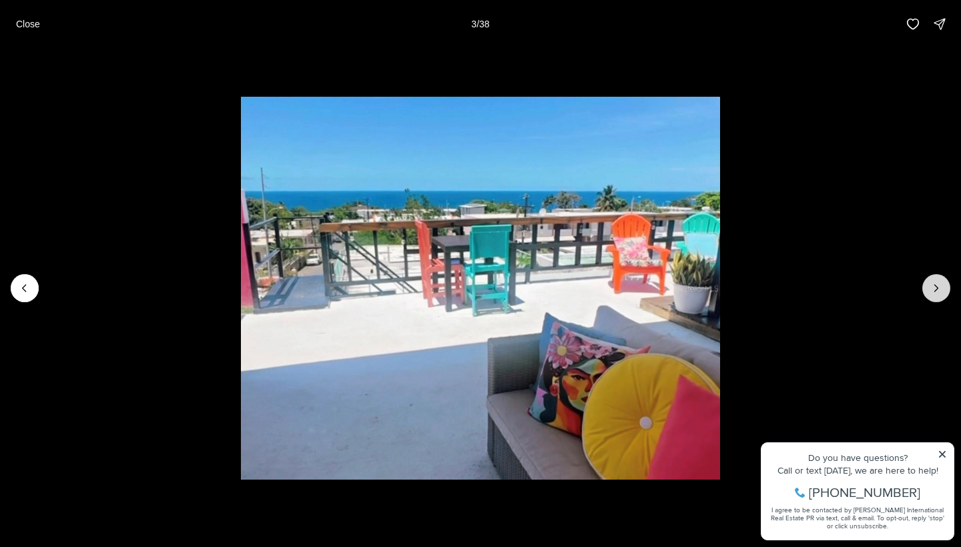
click at [938, 290] on icon "Next slide" at bounding box center [935, 287] width 13 height 13
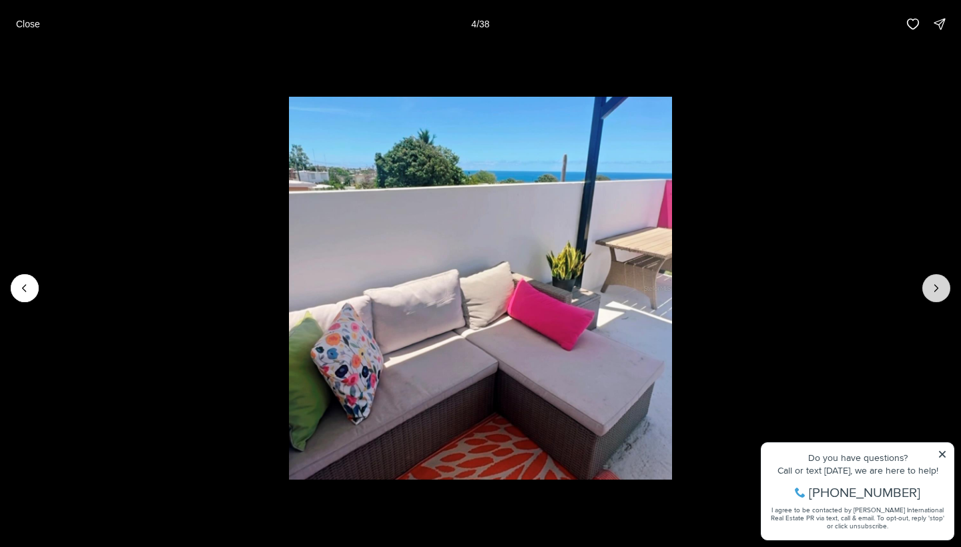
click at [938, 290] on icon "Next slide" at bounding box center [935, 287] width 13 height 13
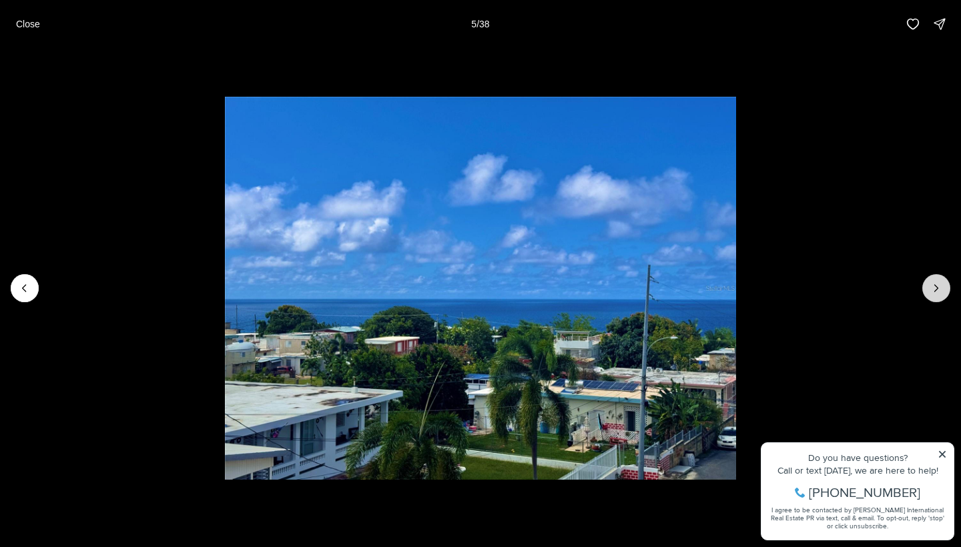
click at [938, 290] on icon "Next slide" at bounding box center [935, 287] width 13 height 13
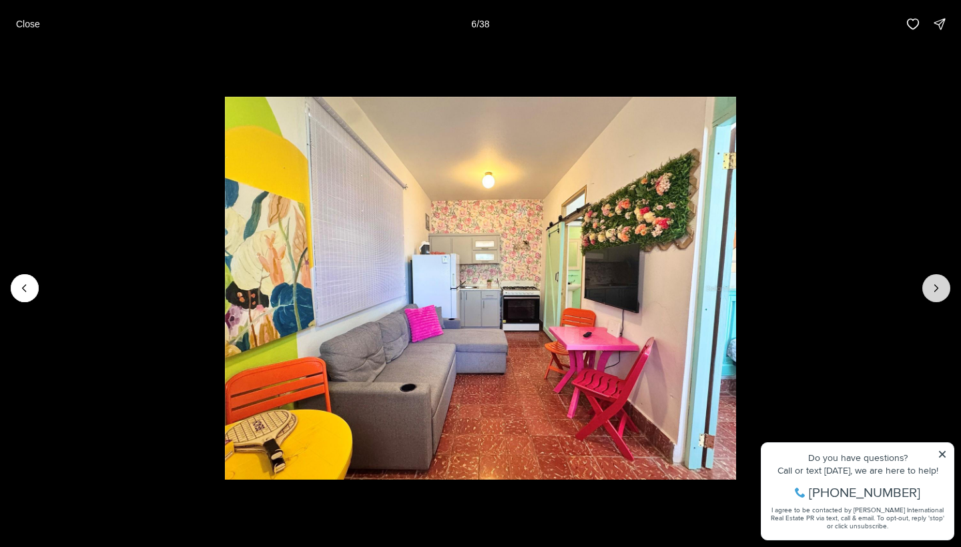
click at [938, 290] on icon "Next slide" at bounding box center [935, 287] width 13 height 13
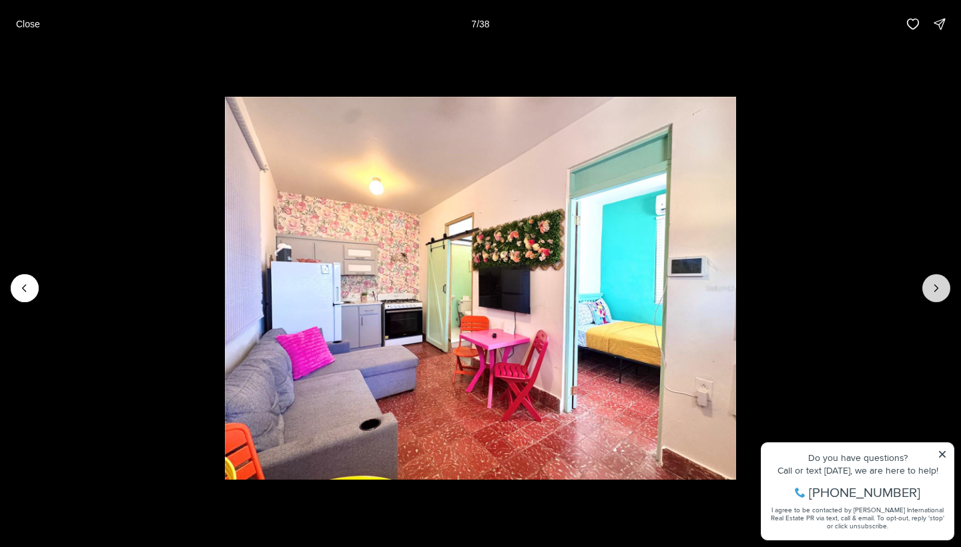
click at [938, 290] on icon "Next slide" at bounding box center [935, 287] width 13 height 13
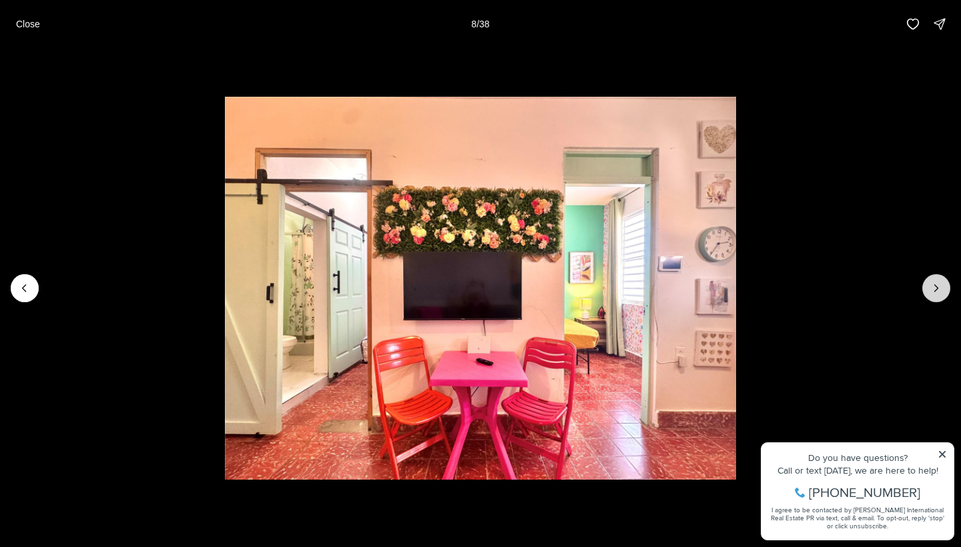
click at [938, 290] on icon "Next slide" at bounding box center [935, 287] width 13 height 13
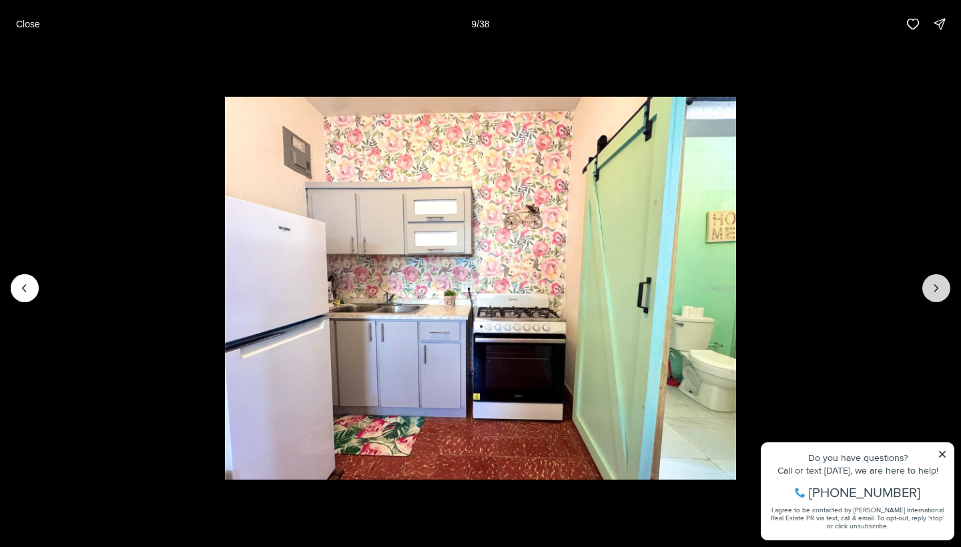
click at [938, 290] on icon "Next slide" at bounding box center [935, 287] width 13 height 13
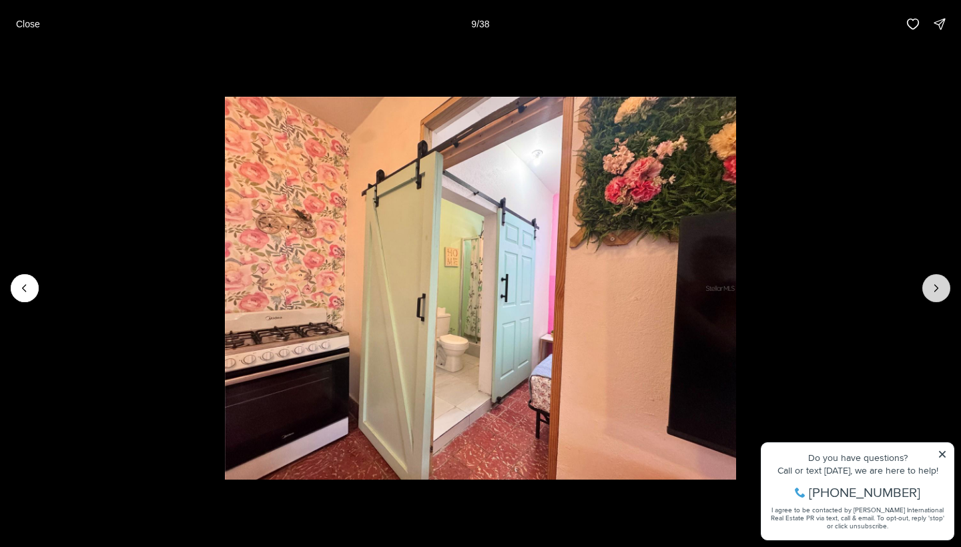
click at [938, 290] on icon "Next slide" at bounding box center [935, 287] width 13 height 13
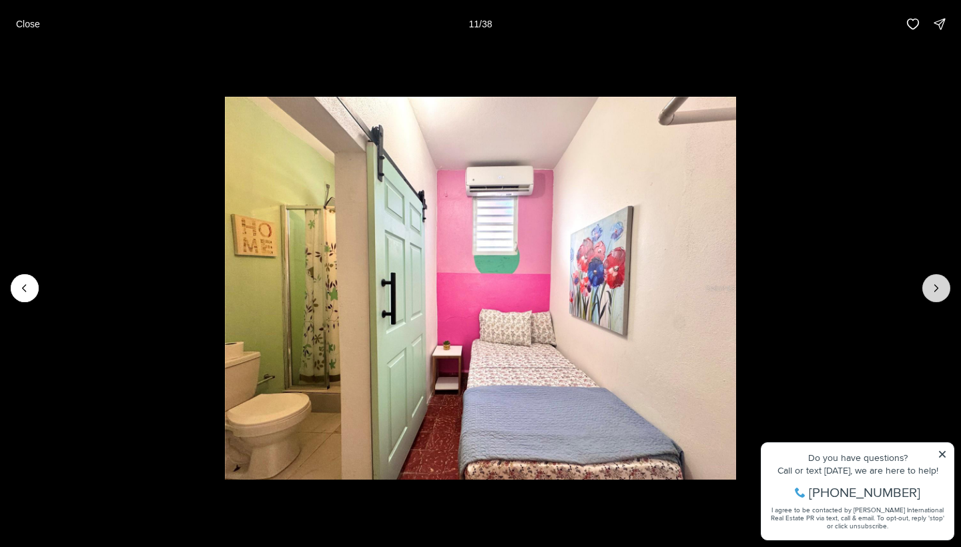
click at [938, 290] on icon "Next slide" at bounding box center [935, 287] width 13 height 13
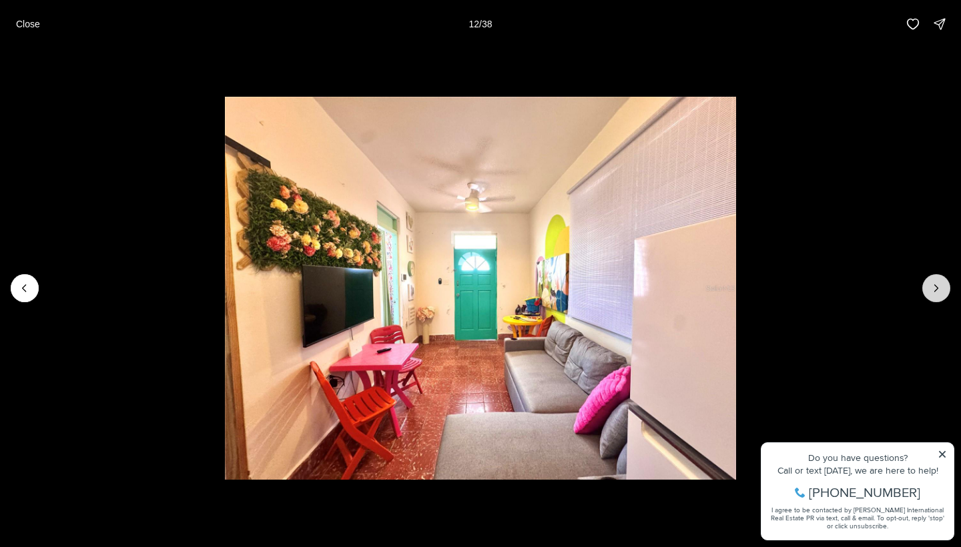
click at [938, 290] on icon "Next slide" at bounding box center [935, 287] width 13 height 13
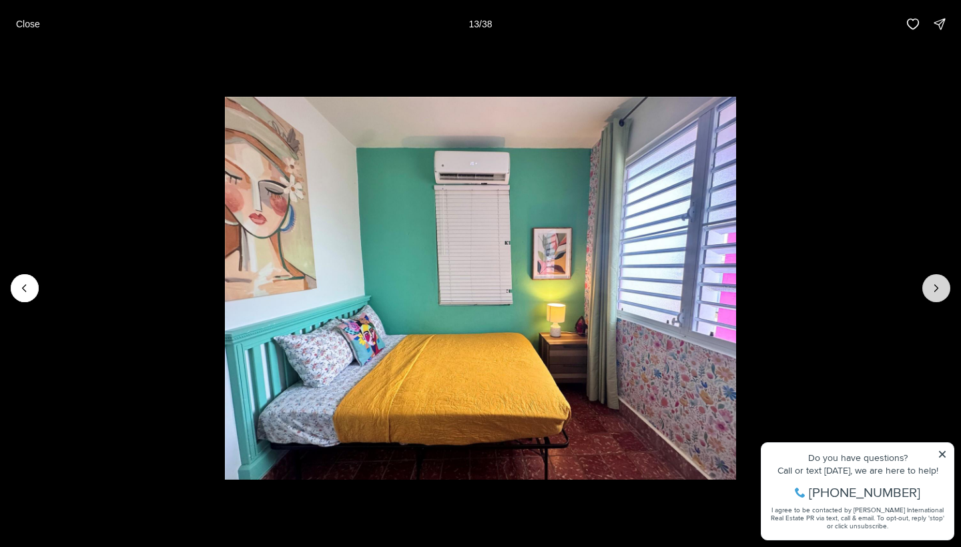
click at [938, 290] on icon "Next slide" at bounding box center [935, 287] width 13 height 13
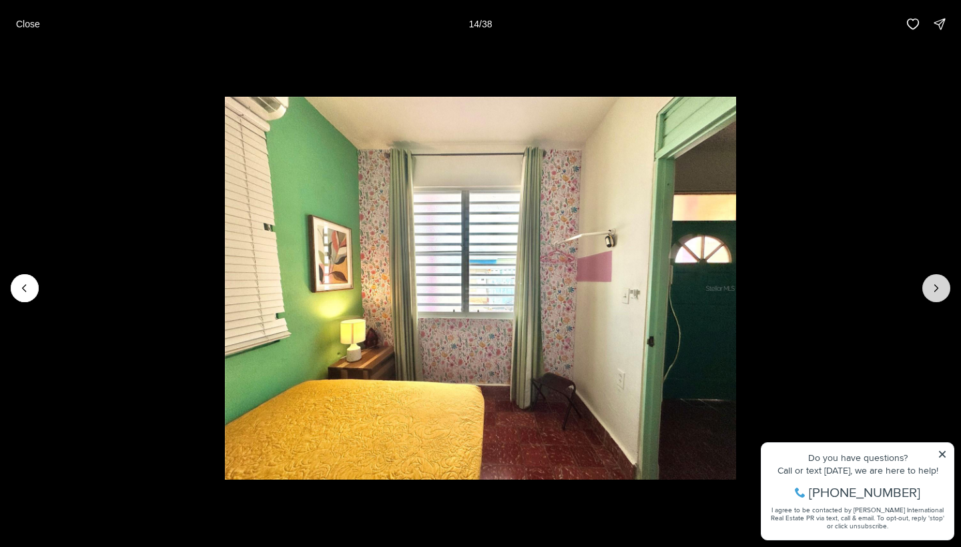
click at [938, 290] on icon "Next slide" at bounding box center [935, 287] width 13 height 13
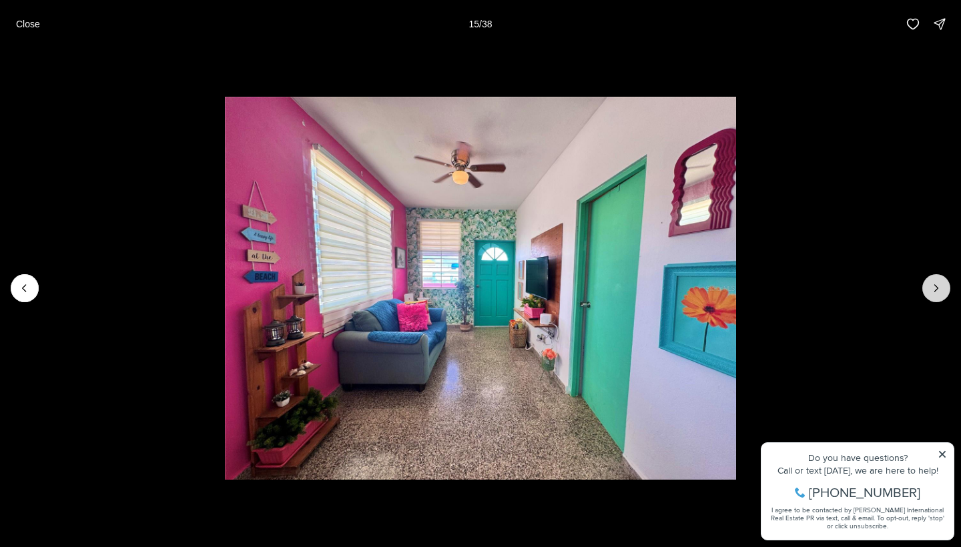
click at [938, 290] on icon "Next slide" at bounding box center [935, 287] width 13 height 13
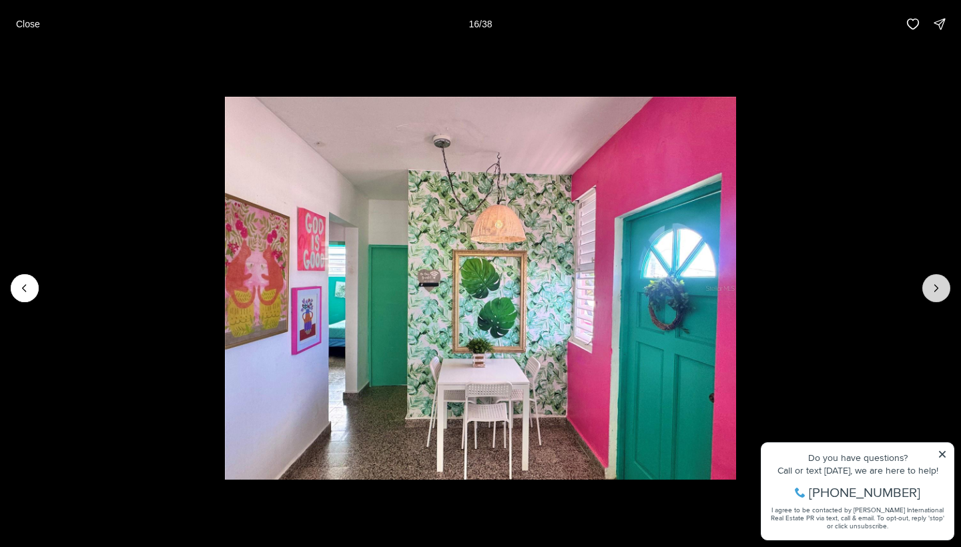
click at [938, 290] on icon "Next slide" at bounding box center [935, 287] width 13 height 13
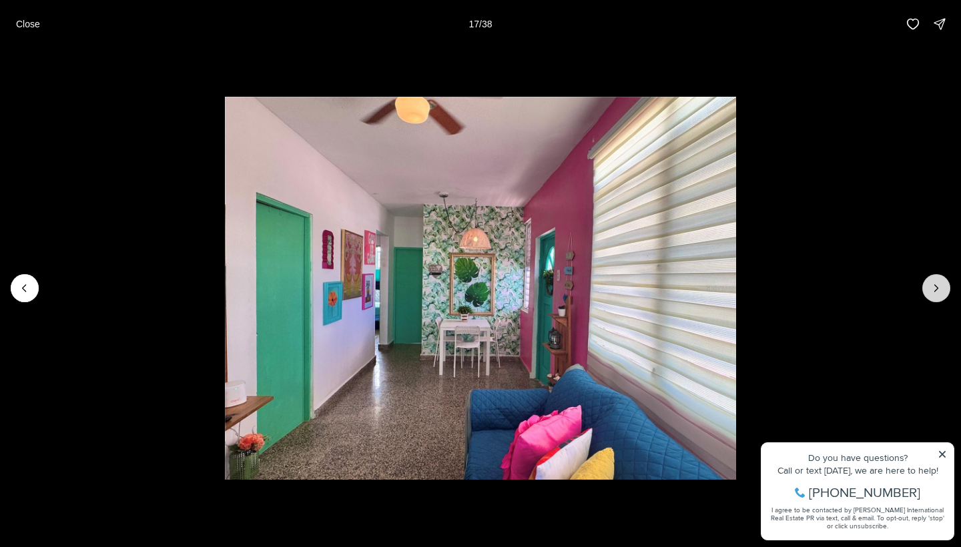
click at [938, 290] on icon "Next slide" at bounding box center [935, 287] width 13 height 13
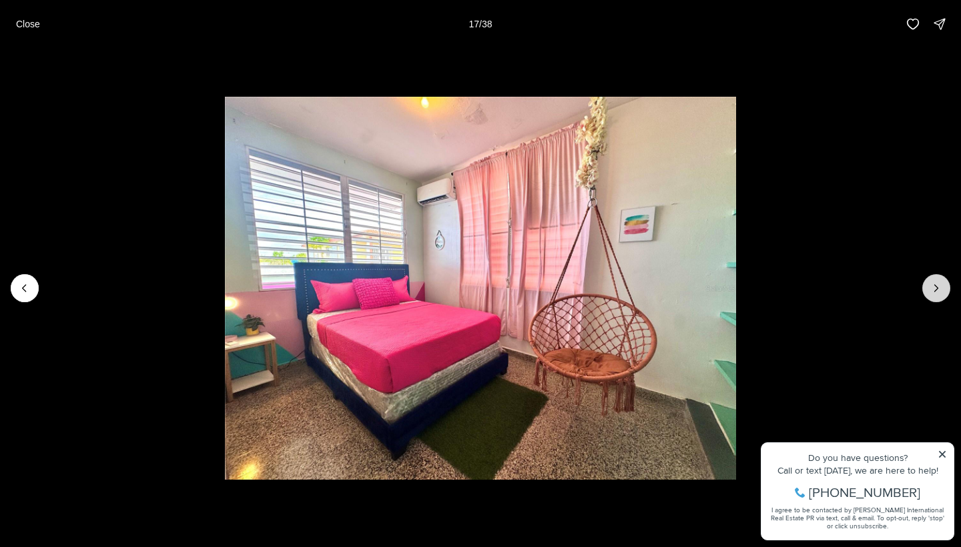
click at [938, 290] on icon "Next slide" at bounding box center [935, 287] width 13 height 13
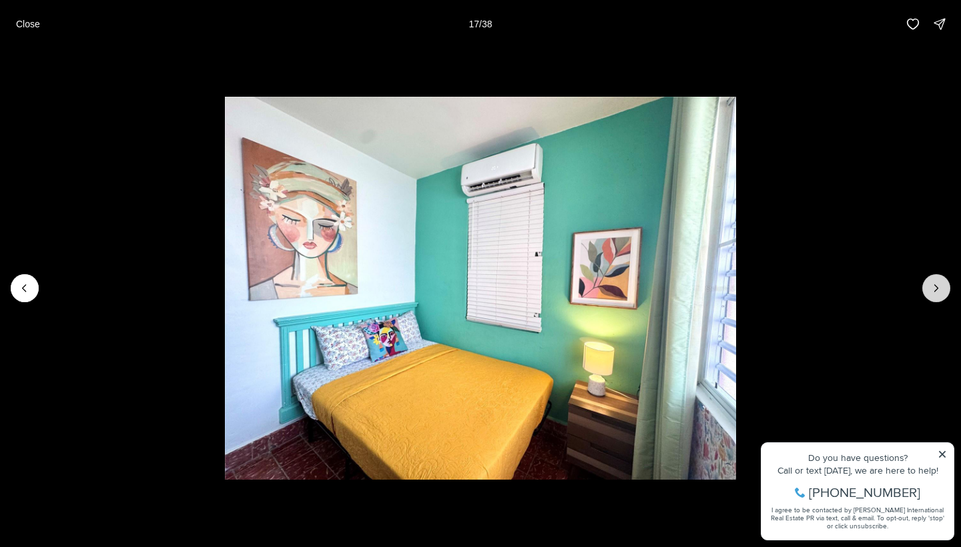
click at [938, 290] on icon "Next slide" at bounding box center [935, 287] width 13 height 13
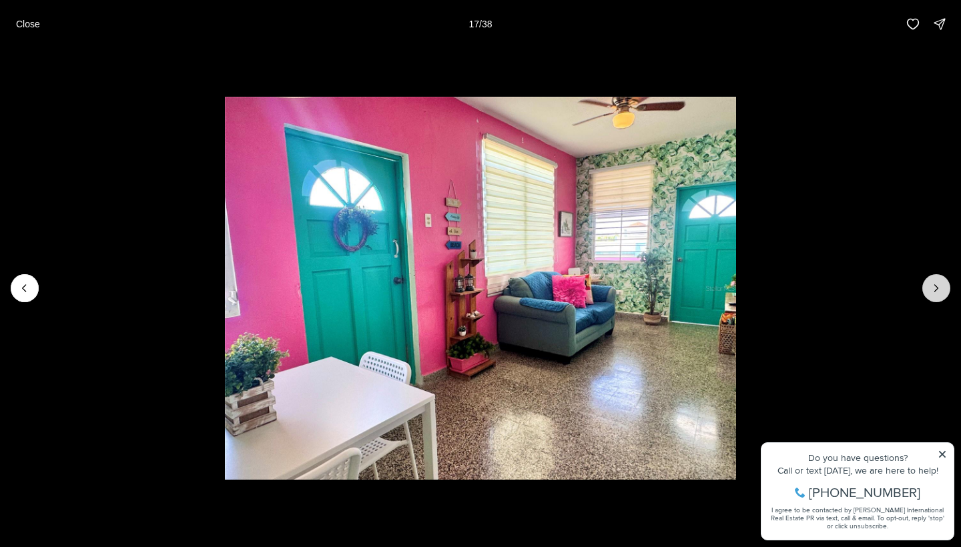
click at [938, 290] on icon "Next slide" at bounding box center [935, 287] width 13 height 13
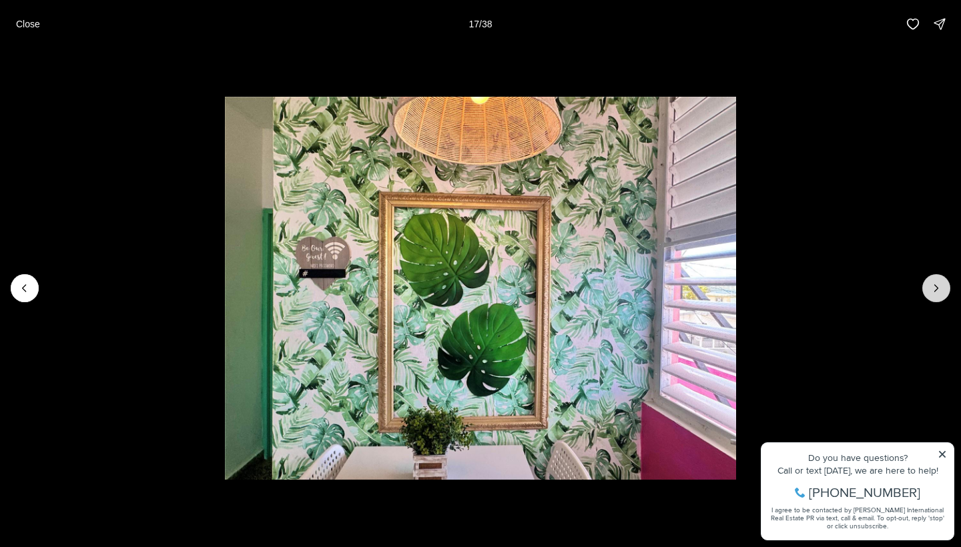
click at [938, 290] on icon "Next slide" at bounding box center [935, 287] width 13 height 13
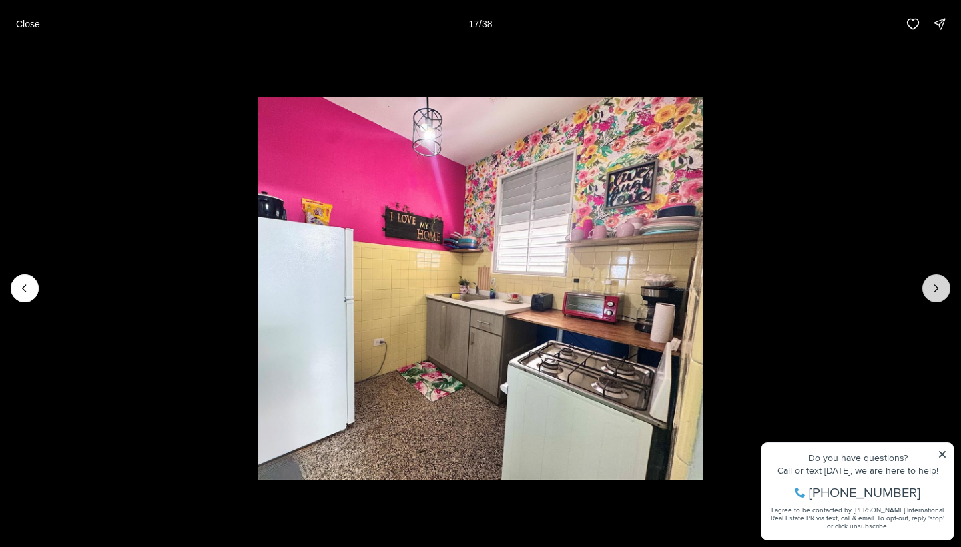
click at [938, 290] on icon "Next slide" at bounding box center [935, 287] width 13 height 13
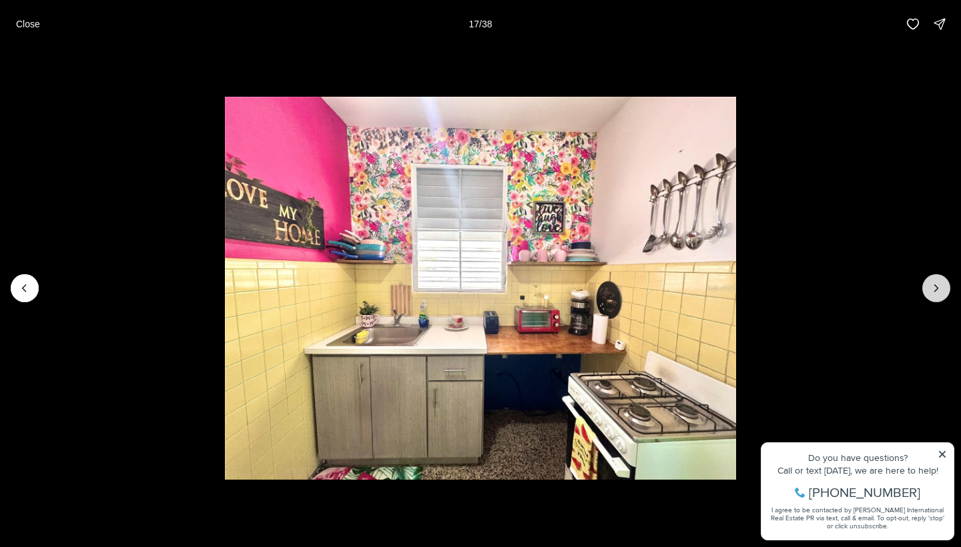
click at [938, 290] on icon "Next slide" at bounding box center [935, 287] width 13 height 13
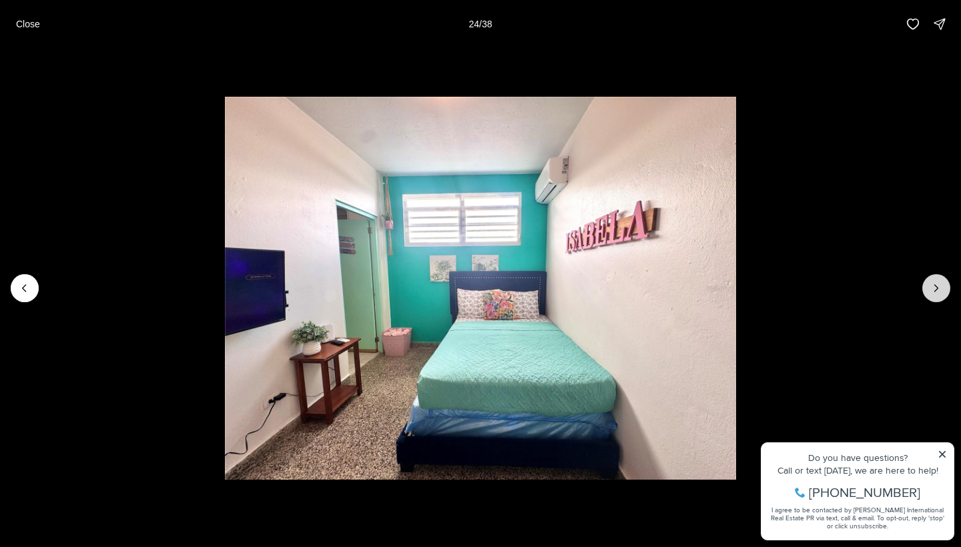
click at [938, 290] on icon "Next slide" at bounding box center [935, 287] width 13 height 13
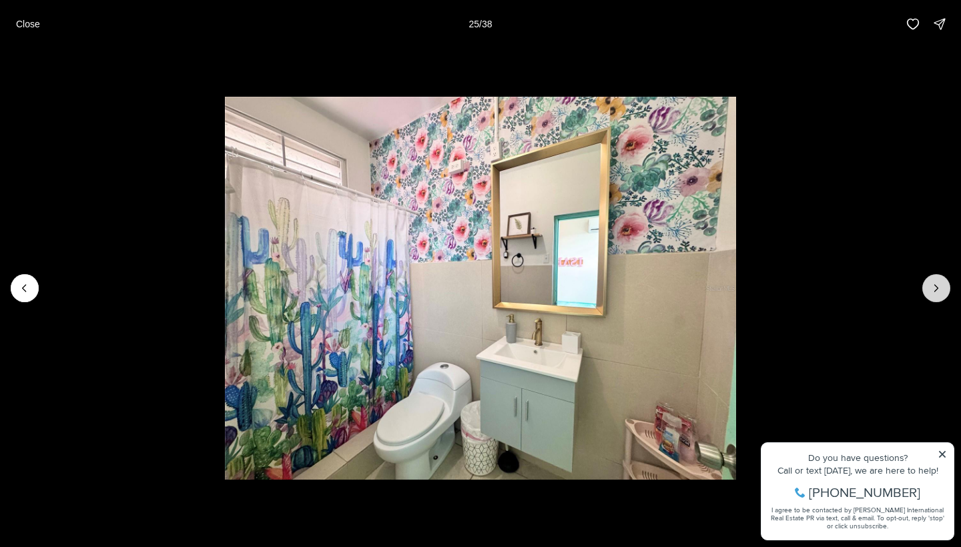
click at [938, 290] on icon "Next slide" at bounding box center [935, 287] width 13 height 13
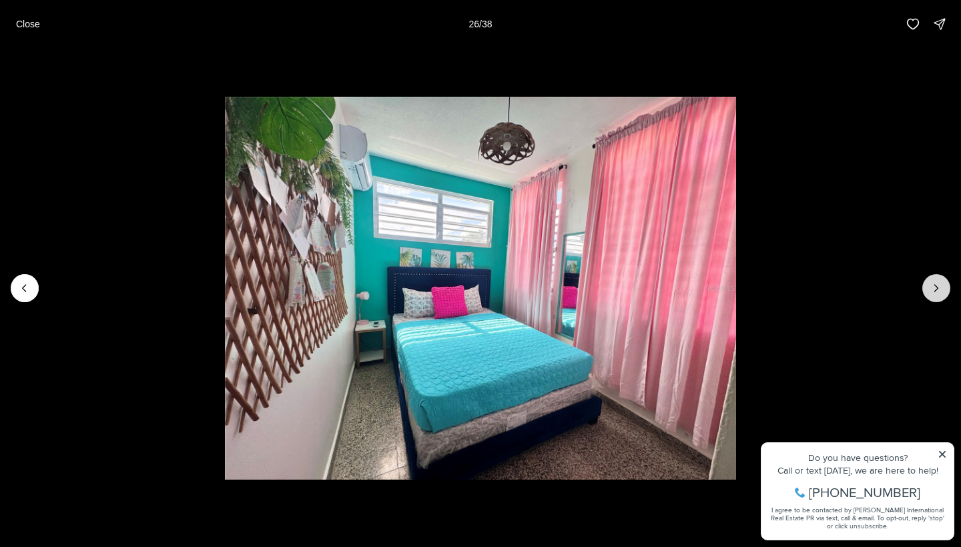
click at [938, 290] on icon "Next slide" at bounding box center [935, 287] width 13 height 13
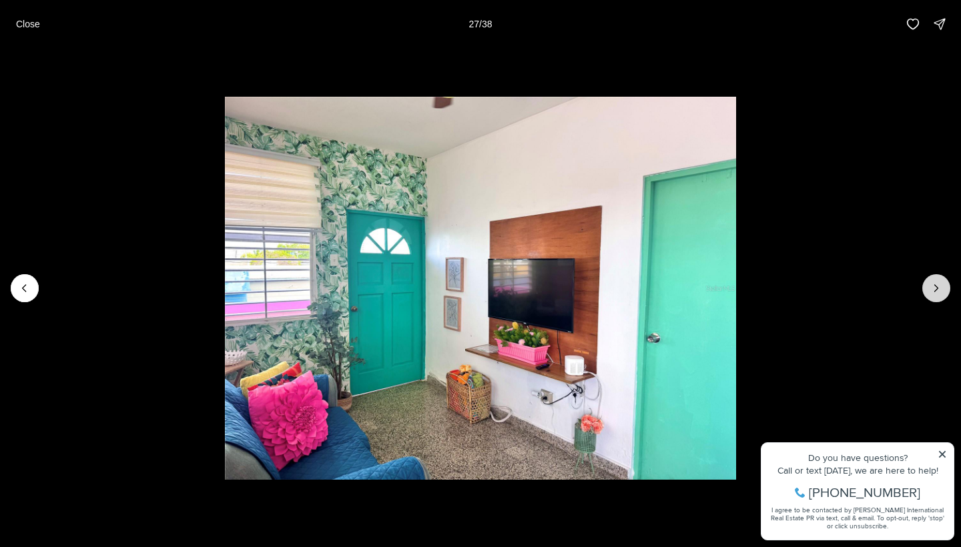
click at [938, 290] on icon "Next slide" at bounding box center [935, 287] width 13 height 13
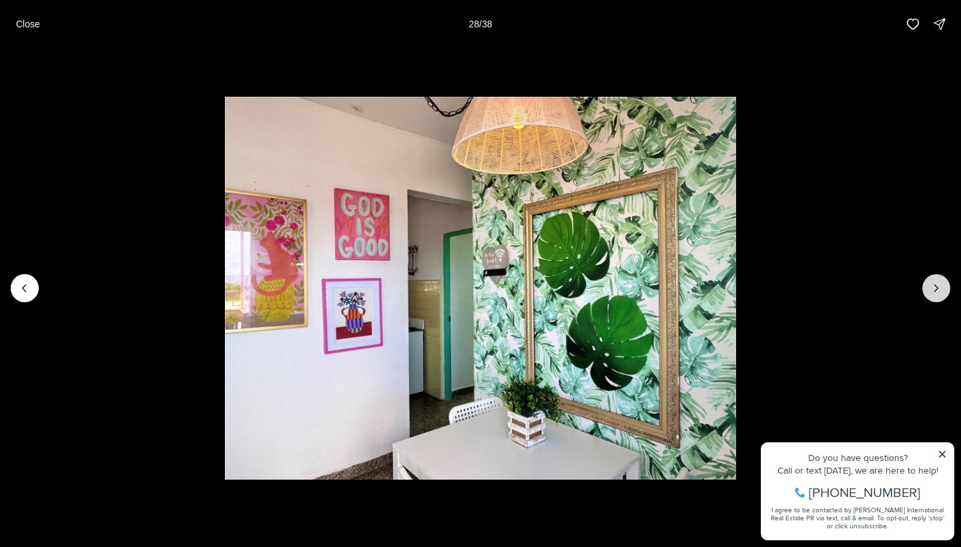
click at [938, 290] on icon "Next slide" at bounding box center [935, 287] width 13 height 13
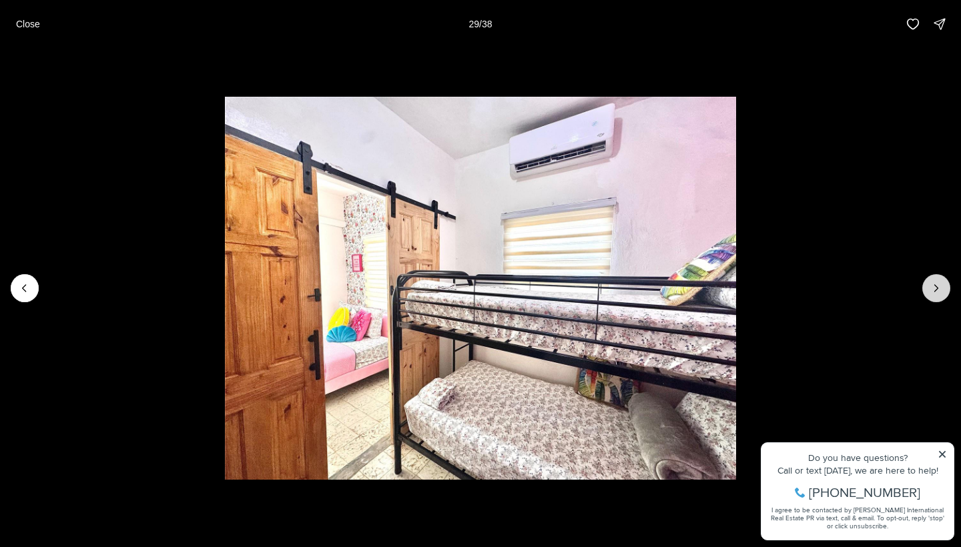
click at [938, 290] on icon "Next slide" at bounding box center [935, 287] width 13 height 13
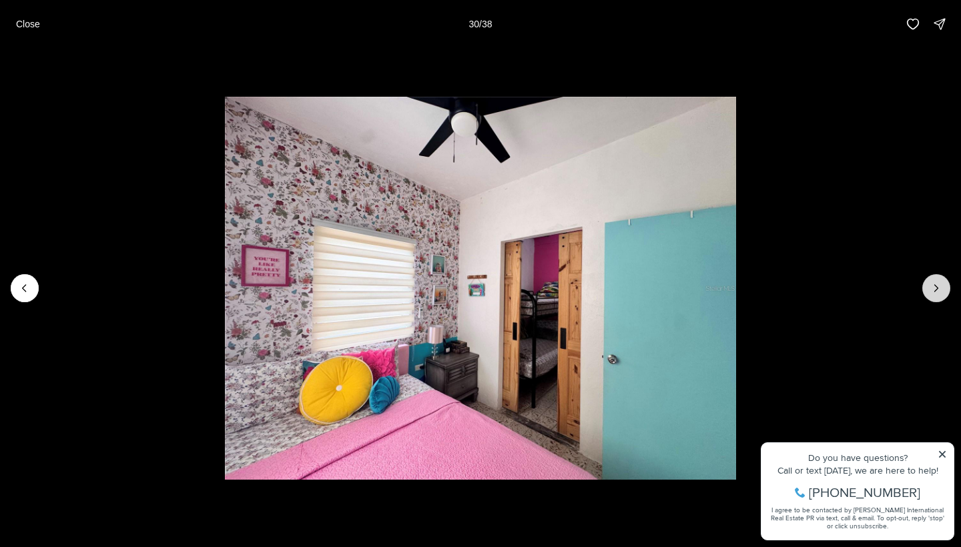
click at [938, 290] on icon "Next slide" at bounding box center [935, 287] width 13 height 13
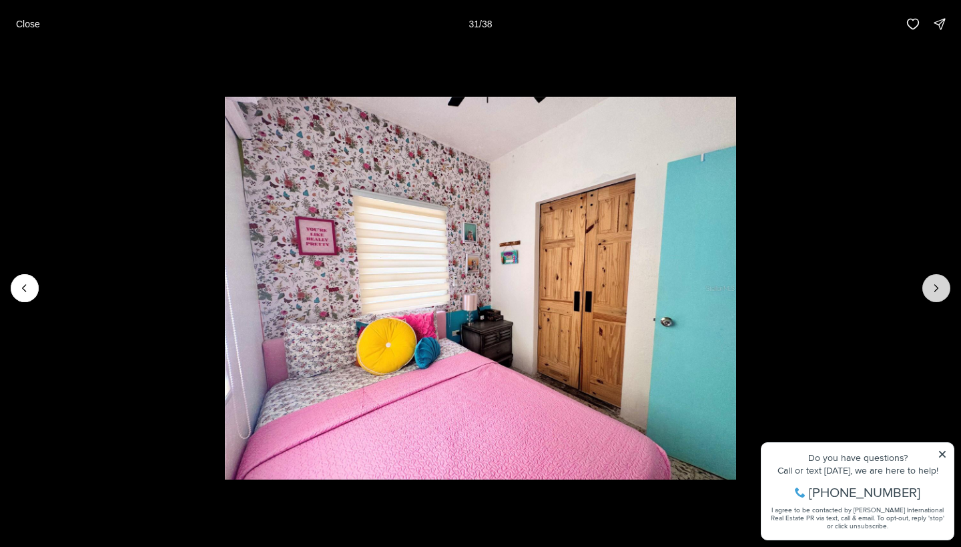
click at [938, 290] on icon "Next slide" at bounding box center [935, 287] width 13 height 13
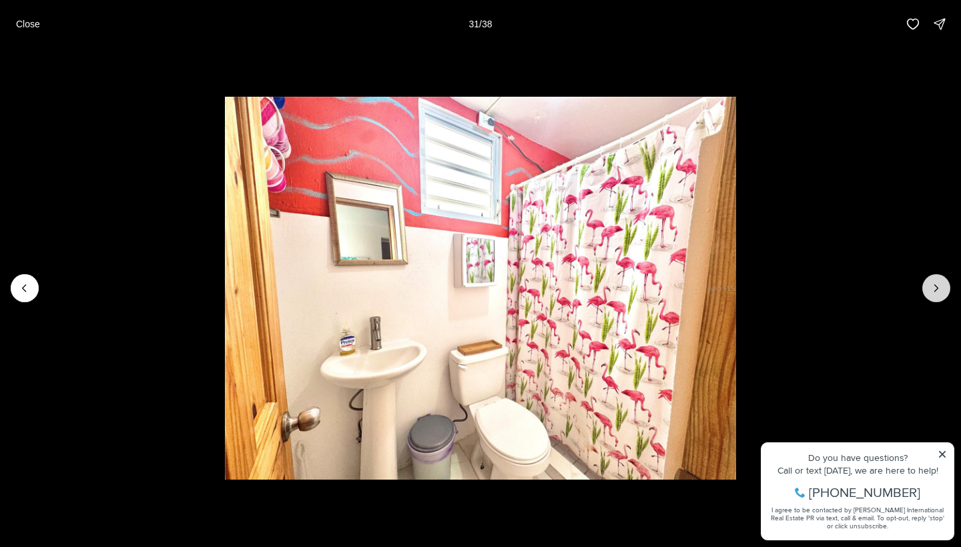
click at [938, 290] on icon "Next slide" at bounding box center [935, 287] width 13 height 13
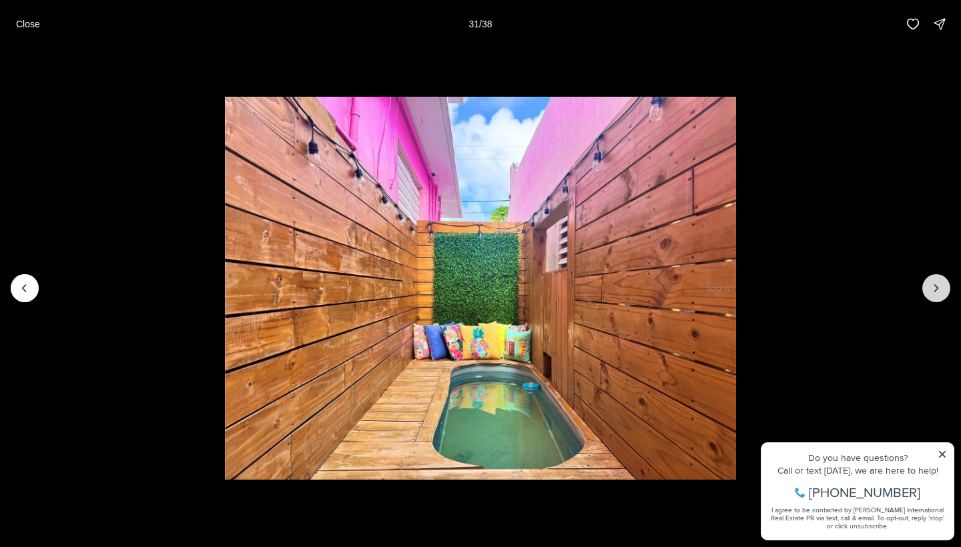
click at [938, 290] on icon "Next slide" at bounding box center [935, 287] width 13 height 13
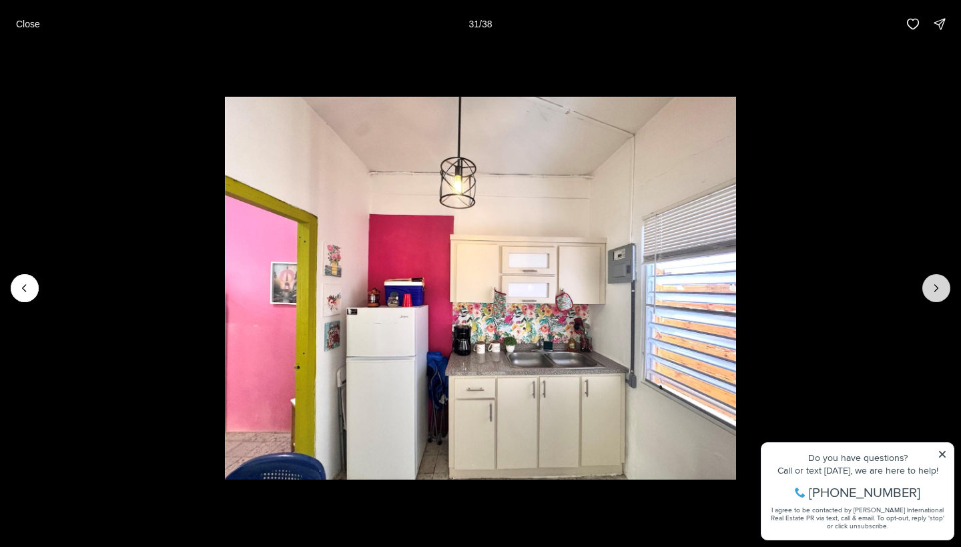
click at [938, 290] on icon "Next slide" at bounding box center [935, 287] width 13 height 13
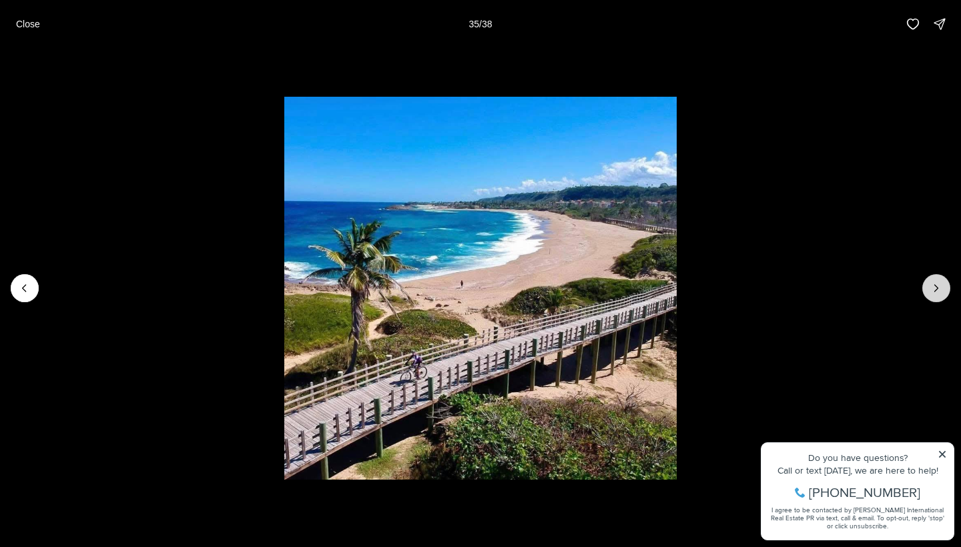
click at [938, 291] on icon "Next slide" at bounding box center [935, 287] width 13 height 13
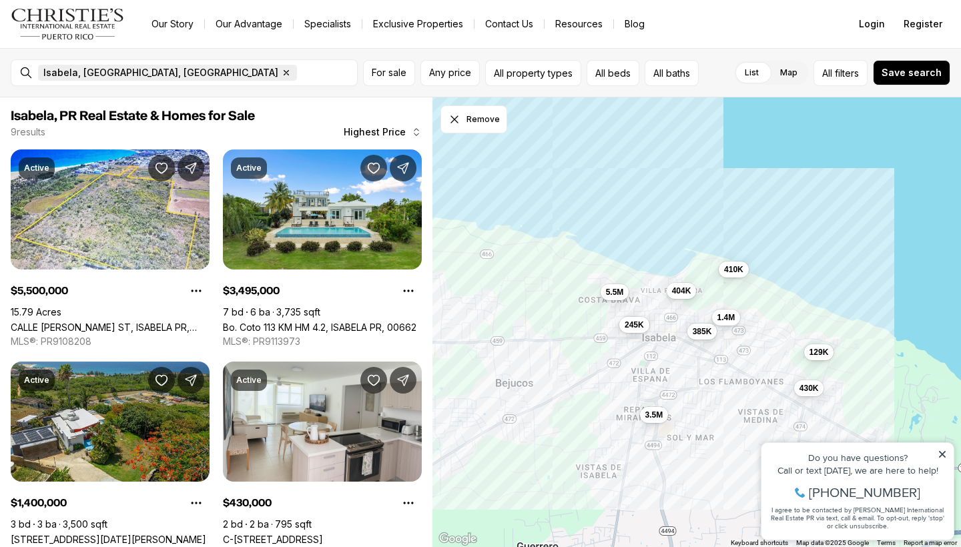
click at [281, 75] on icon "button" at bounding box center [286, 72] width 11 height 11
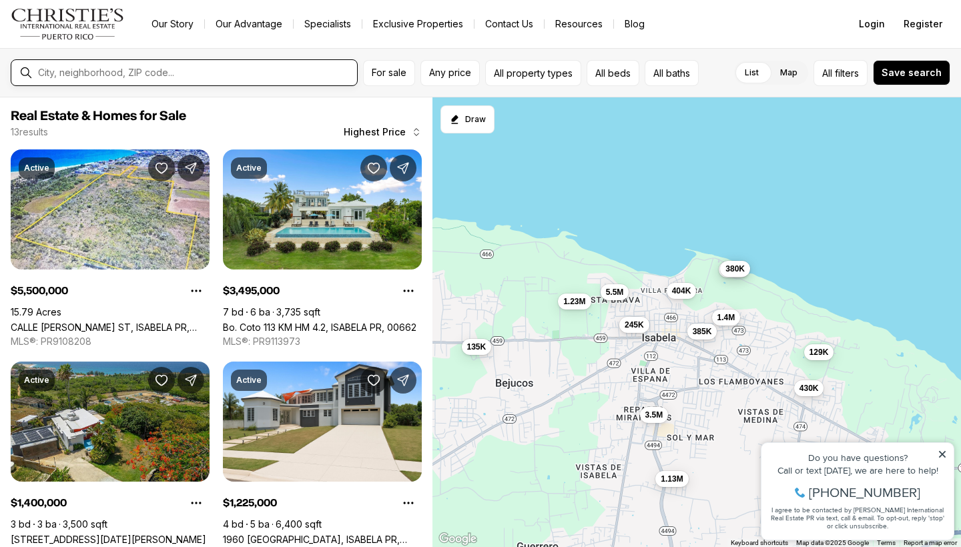
click at [124, 69] on input "text" at bounding box center [194, 73] width 313 height 12
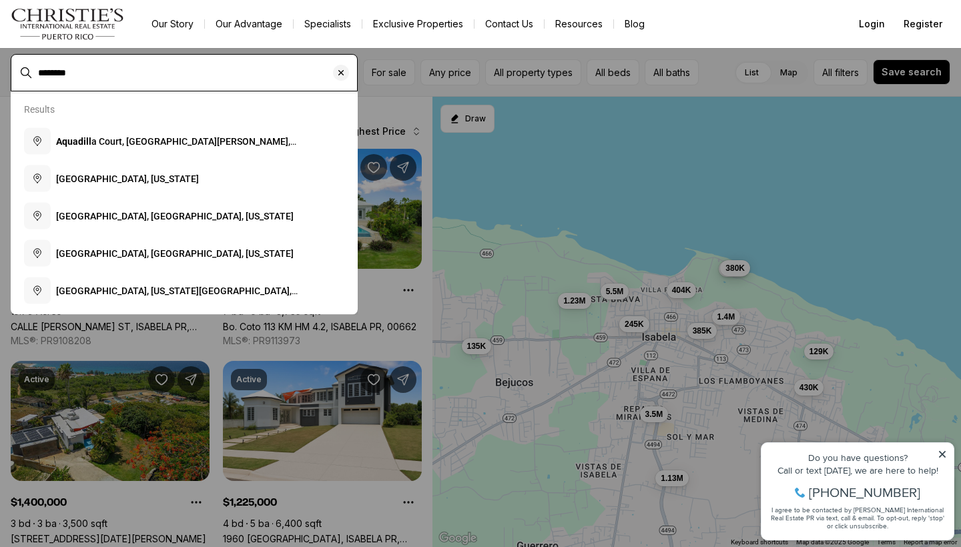
type input "*********"
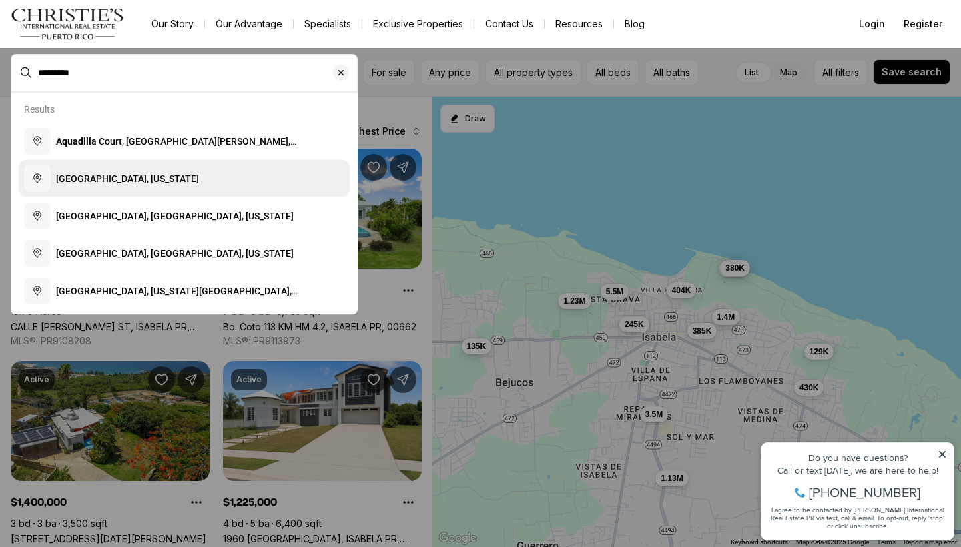
drag, startPoint x: 124, startPoint y: 69, endPoint x: 115, endPoint y: 182, distance: 113.1
click at [115, 182] on span "Aguadilla, Puerto Rico" at bounding box center [127, 178] width 143 height 11
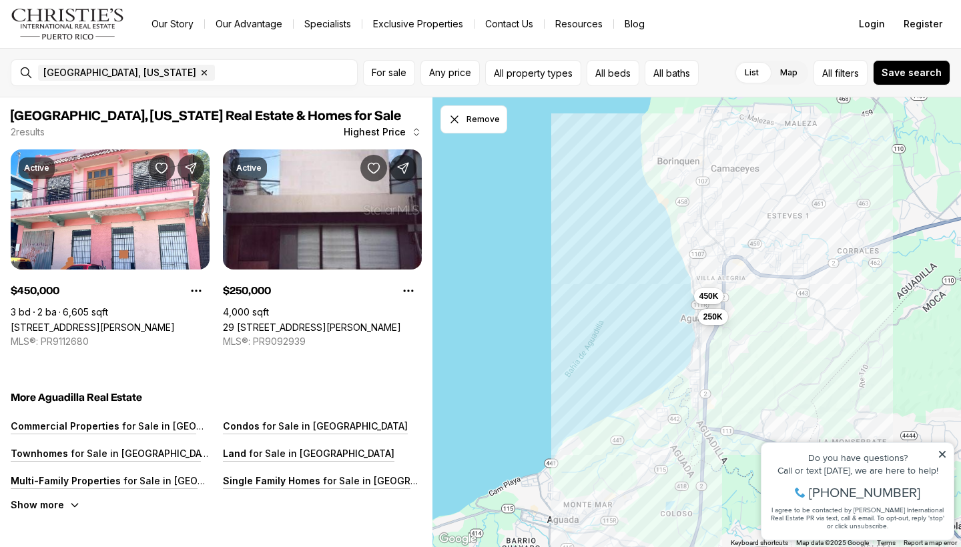
click at [714, 326] on div "250K" at bounding box center [713, 318] width 30 height 16
click at [715, 318] on span "250K" at bounding box center [712, 316] width 19 height 11
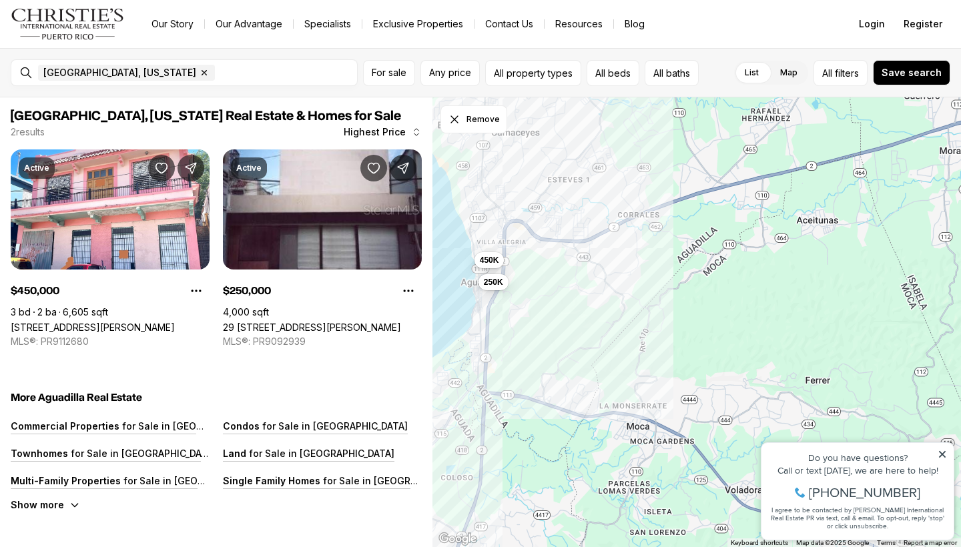
drag, startPoint x: 914, startPoint y: 297, endPoint x: 689, endPoint y: 260, distance: 228.5
click at [691, 260] on div "450K 250K" at bounding box center [696, 322] width 528 height 450
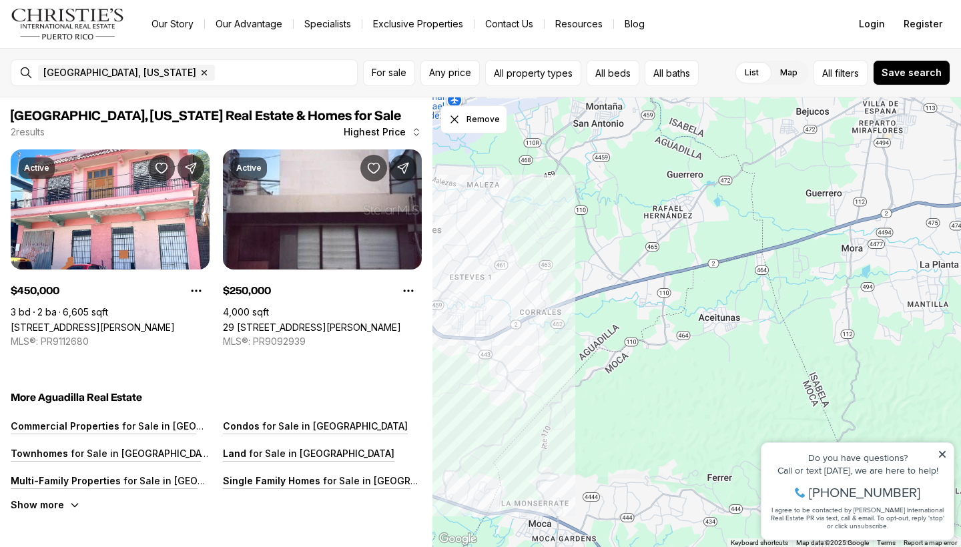
drag, startPoint x: 689, startPoint y: 260, endPoint x: 594, endPoint y: 358, distance: 135.8
click at [594, 358] on div "450K 250K" at bounding box center [696, 322] width 528 height 450
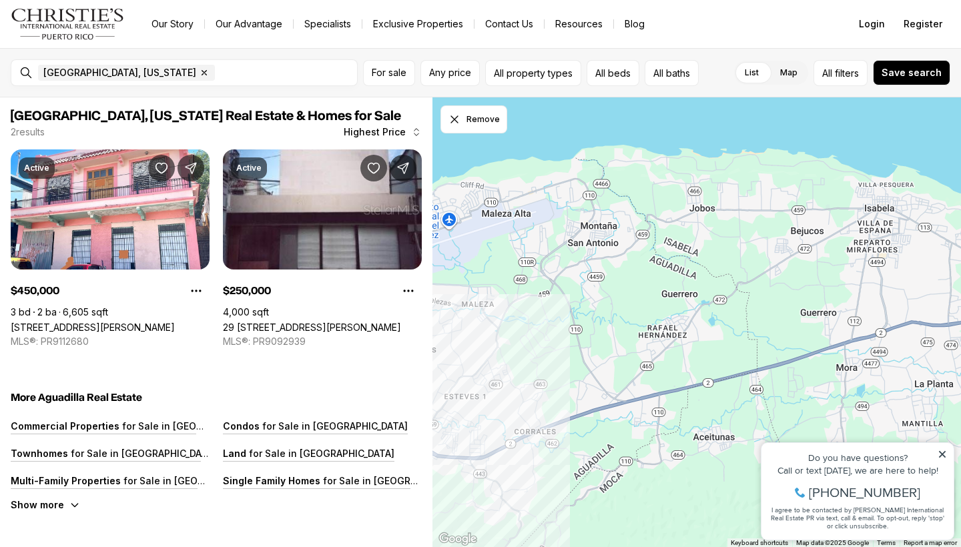
drag, startPoint x: 572, startPoint y: 253, endPoint x: 567, endPoint y: 377, distance: 124.2
click at [567, 377] on div at bounding box center [696, 322] width 528 height 450
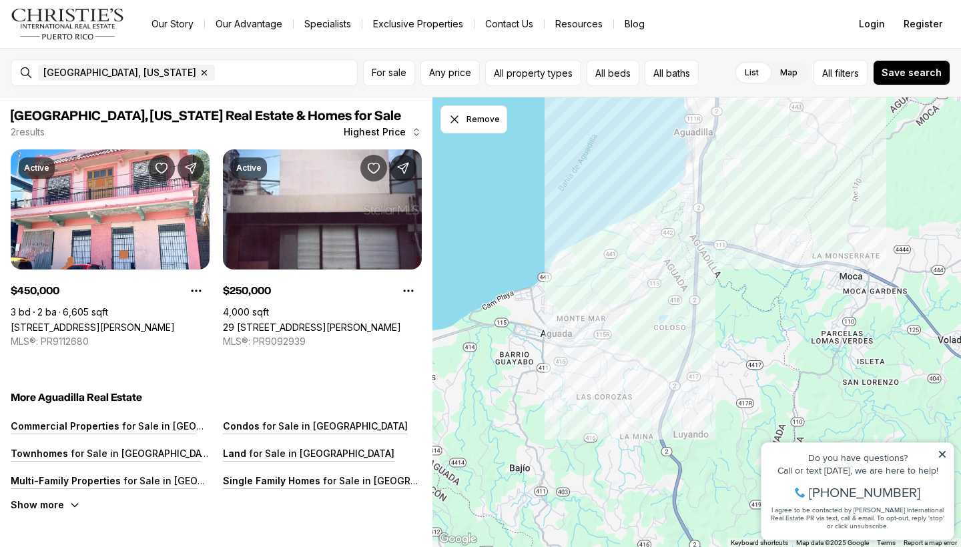
drag, startPoint x: 567, startPoint y: 377, endPoint x: 888, endPoint y: 8, distance: 488.9
click at [888, 8] on div "Go to: Homepage Our Story Our Advantage Specialists Exclusive Properties Contac…" at bounding box center [480, 273] width 961 height 547
